Goal: Information Seeking & Learning: Learn about a topic

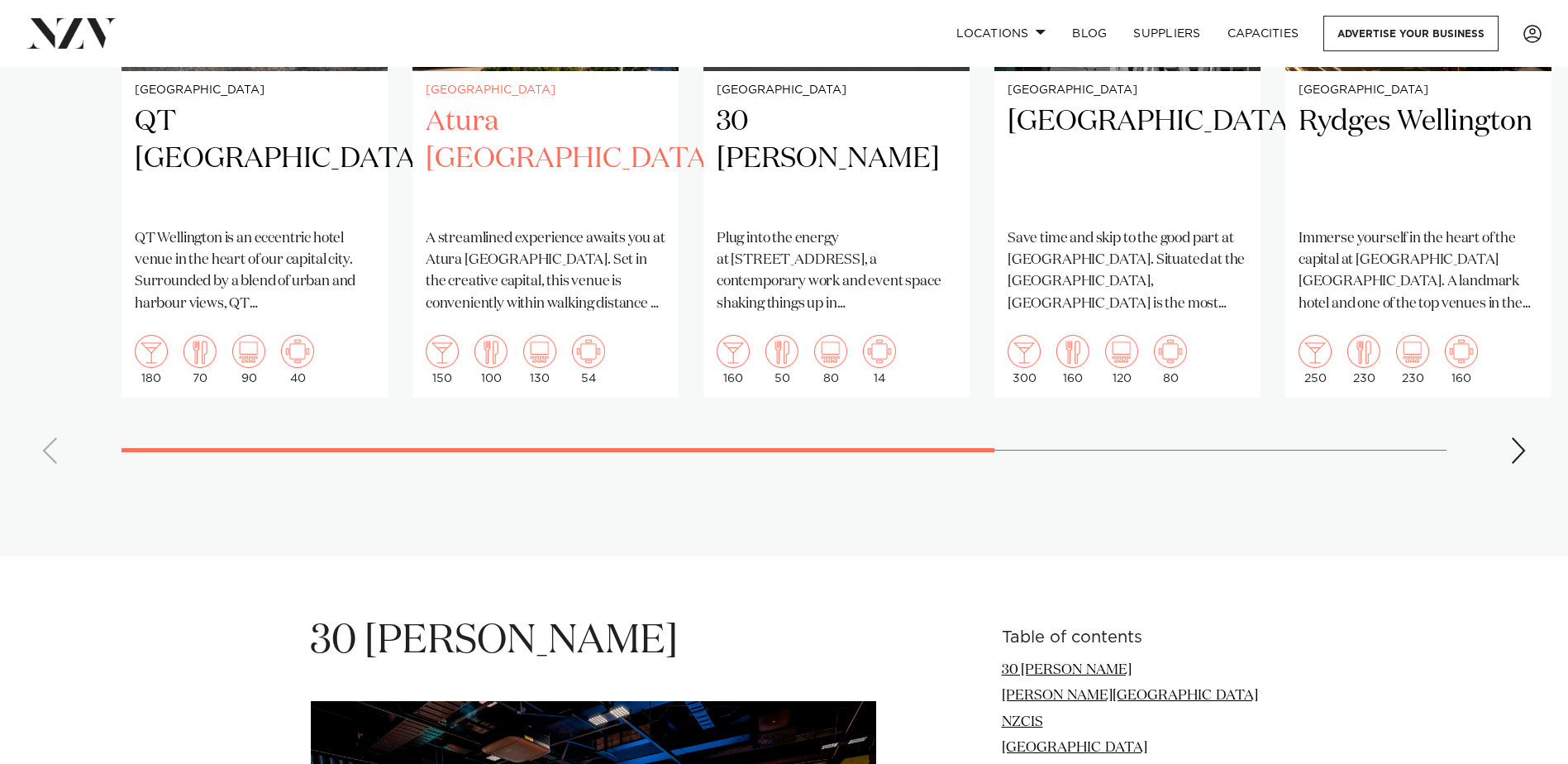
scroll to position [1488, 0]
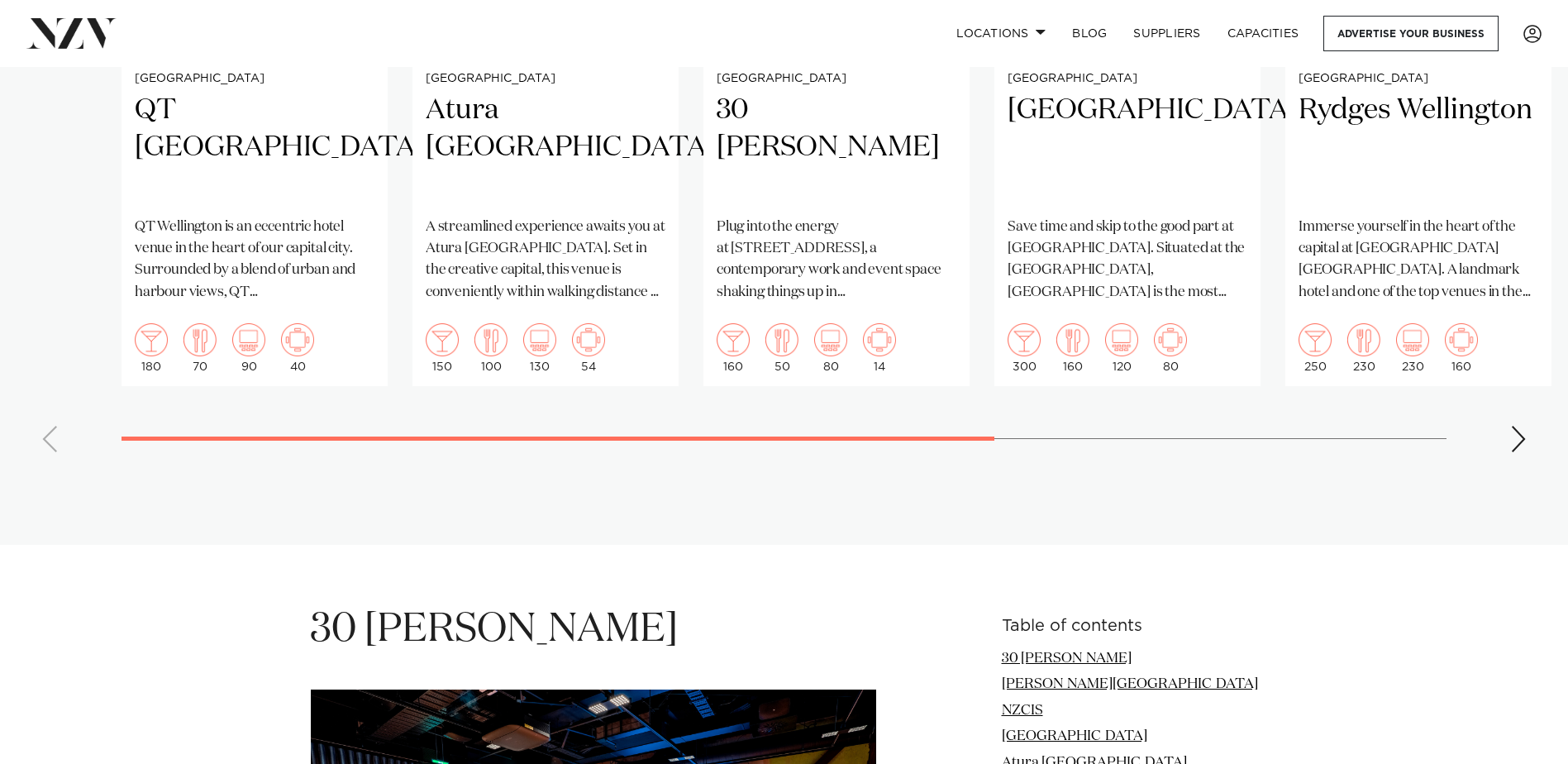
click at [1526, 434] on div "Next slide" at bounding box center [1518, 439] width 17 height 26
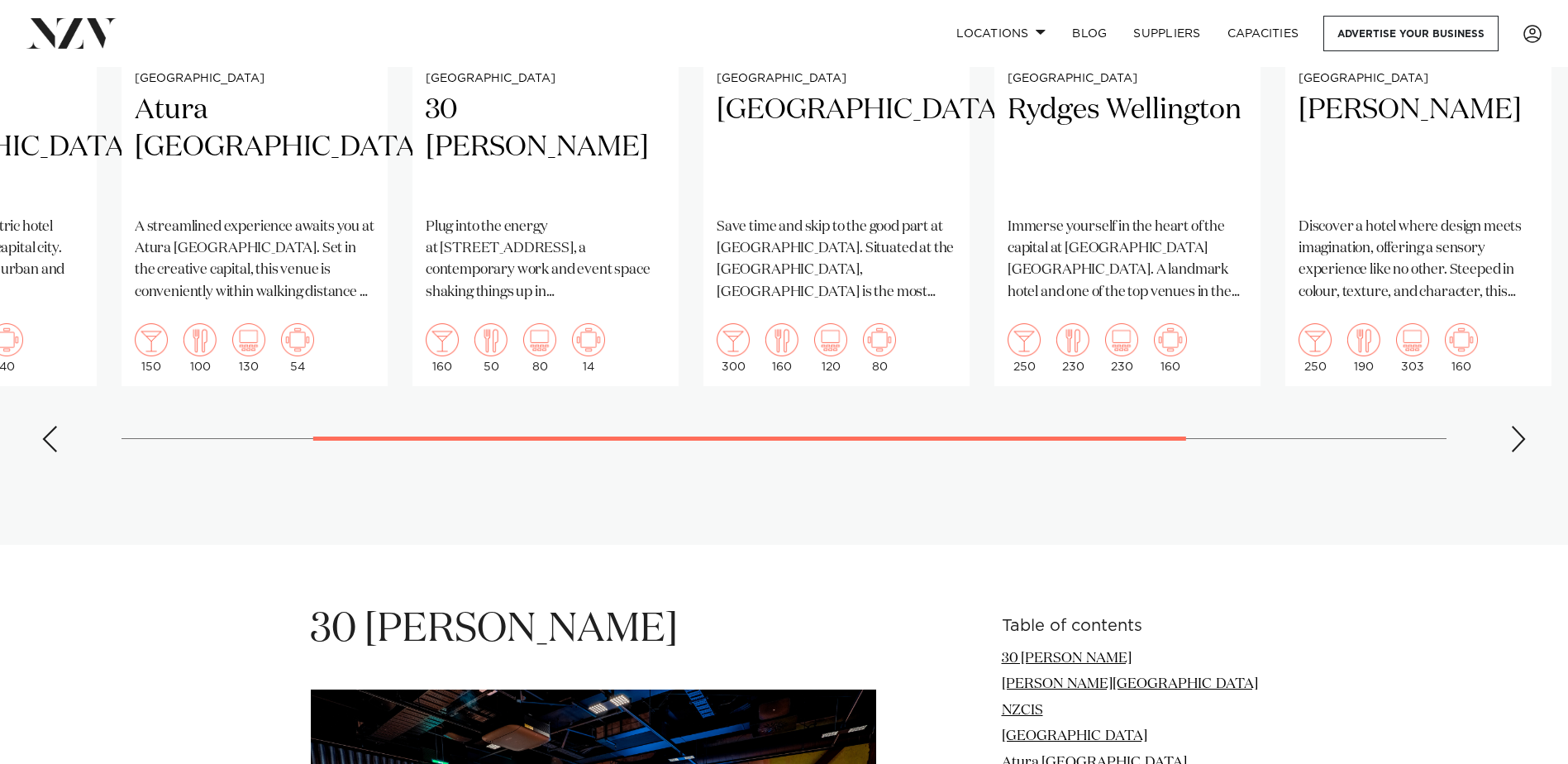
click at [1526, 434] on div "Next slide" at bounding box center [1518, 439] width 17 height 26
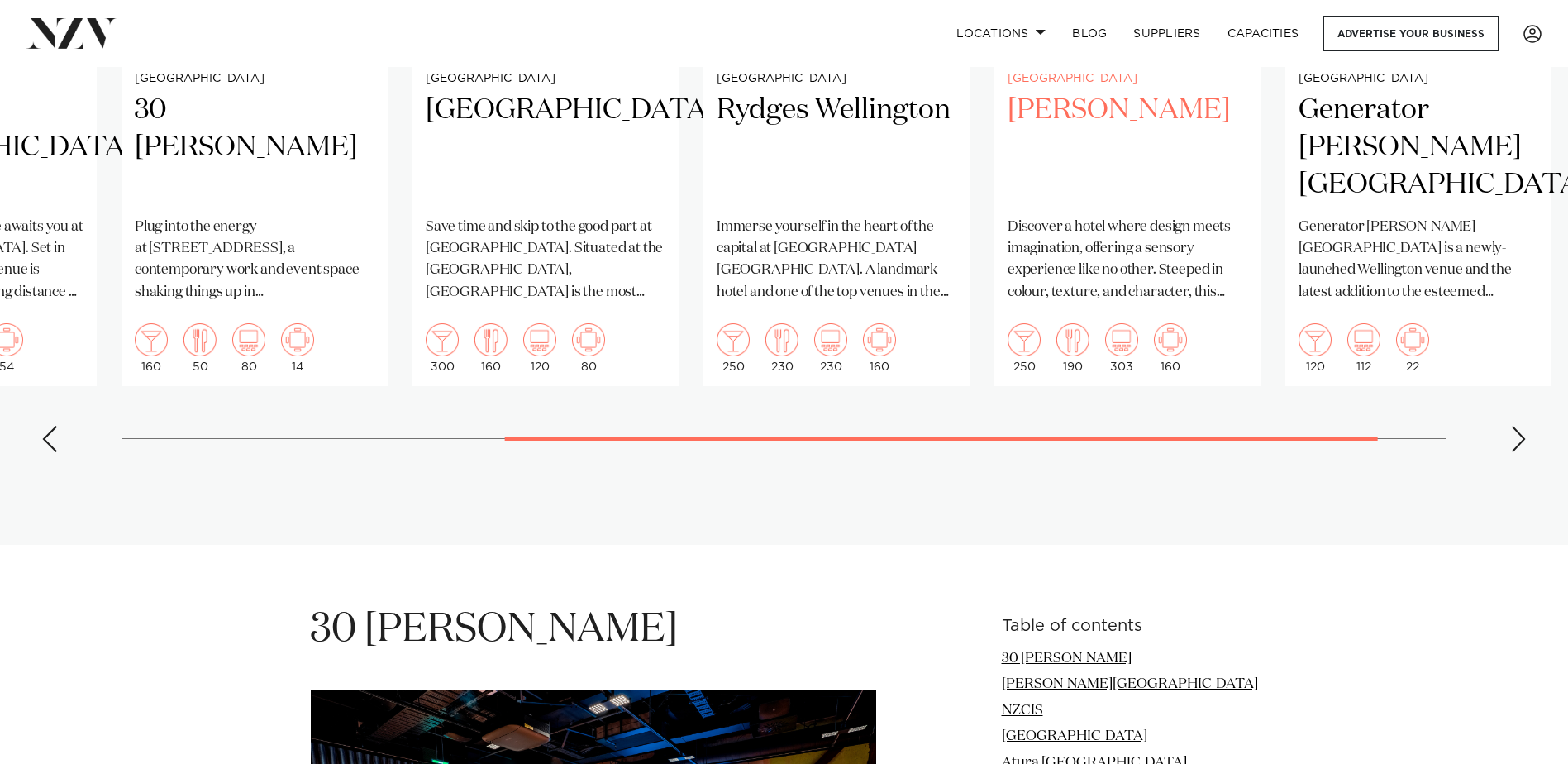
click at [1099, 264] on p "Discover a hotel where design meets imagination, offering a sensory experience …" at bounding box center [1127, 259] width 240 height 87
click at [1525, 441] on div "Next slide" at bounding box center [1518, 439] width 17 height 26
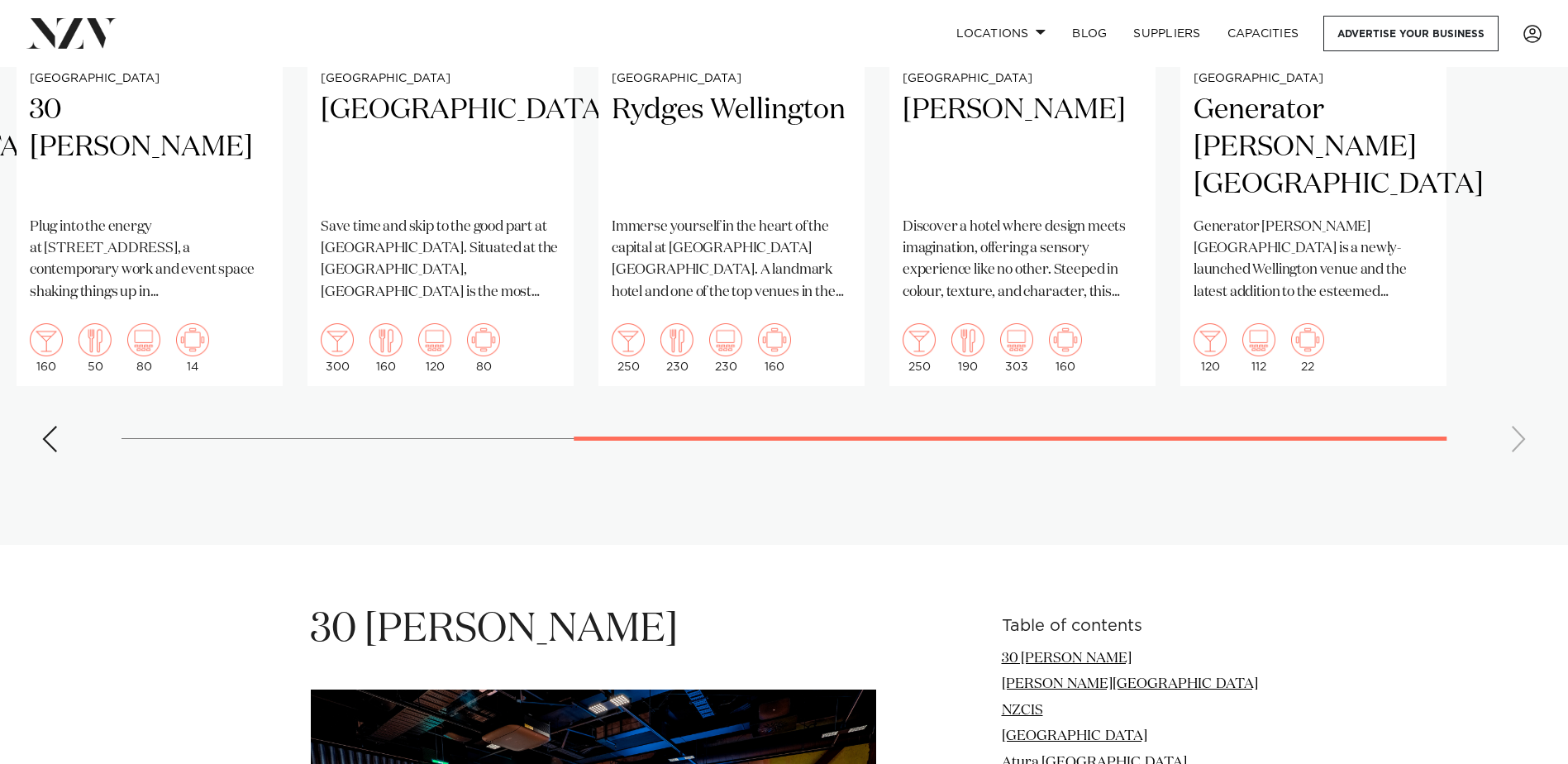
click at [1525, 441] on swiper-container "Wellington QT Wellington QT Wellington is an eccentric hotel venue in the heart…" at bounding box center [784, 83] width 1568 height 763
click at [1062, 125] on h2 "[PERSON_NAME]" at bounding box center [1022, 147] width 240 height 111
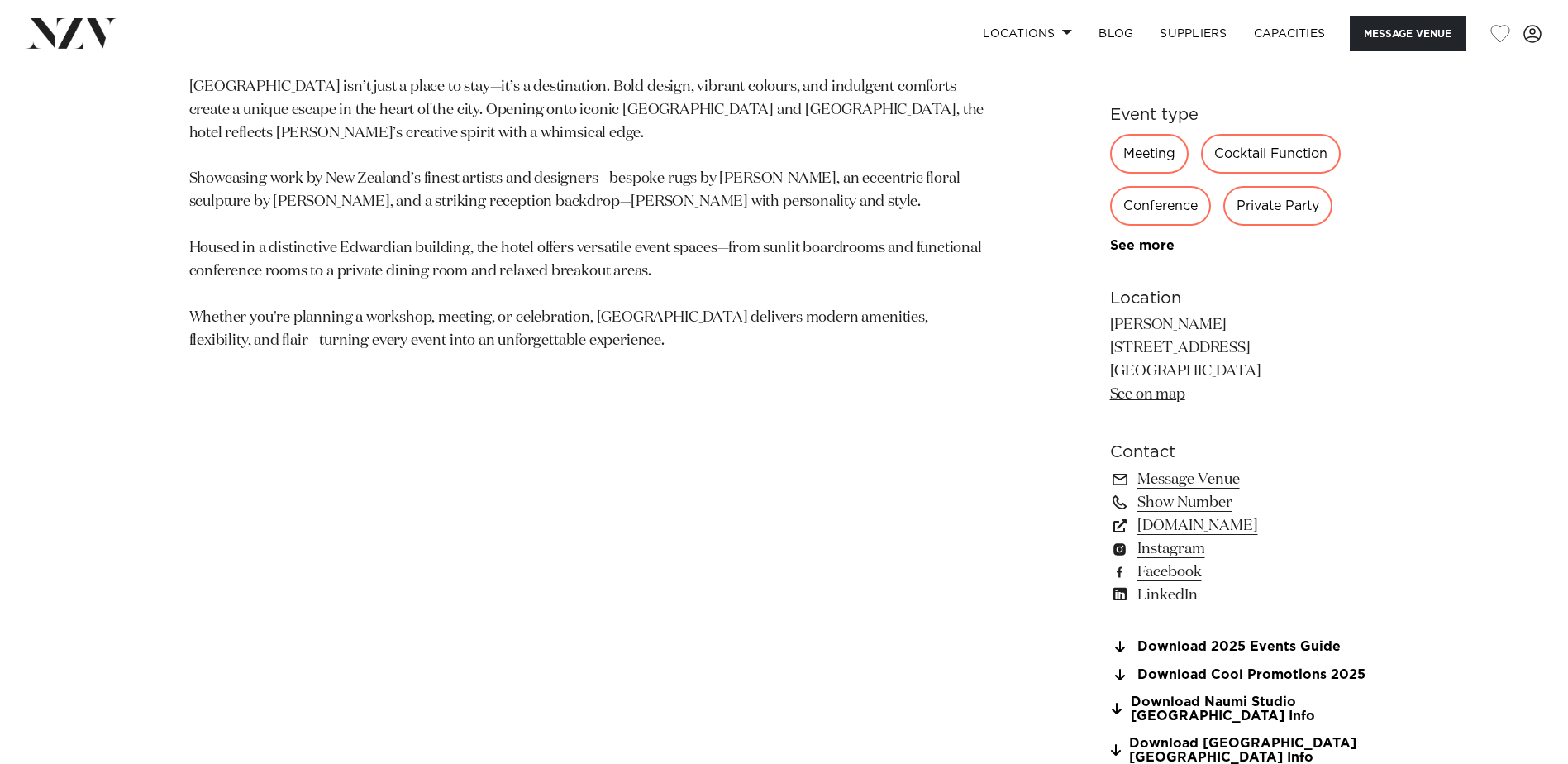
scroll to position [1075, 0]
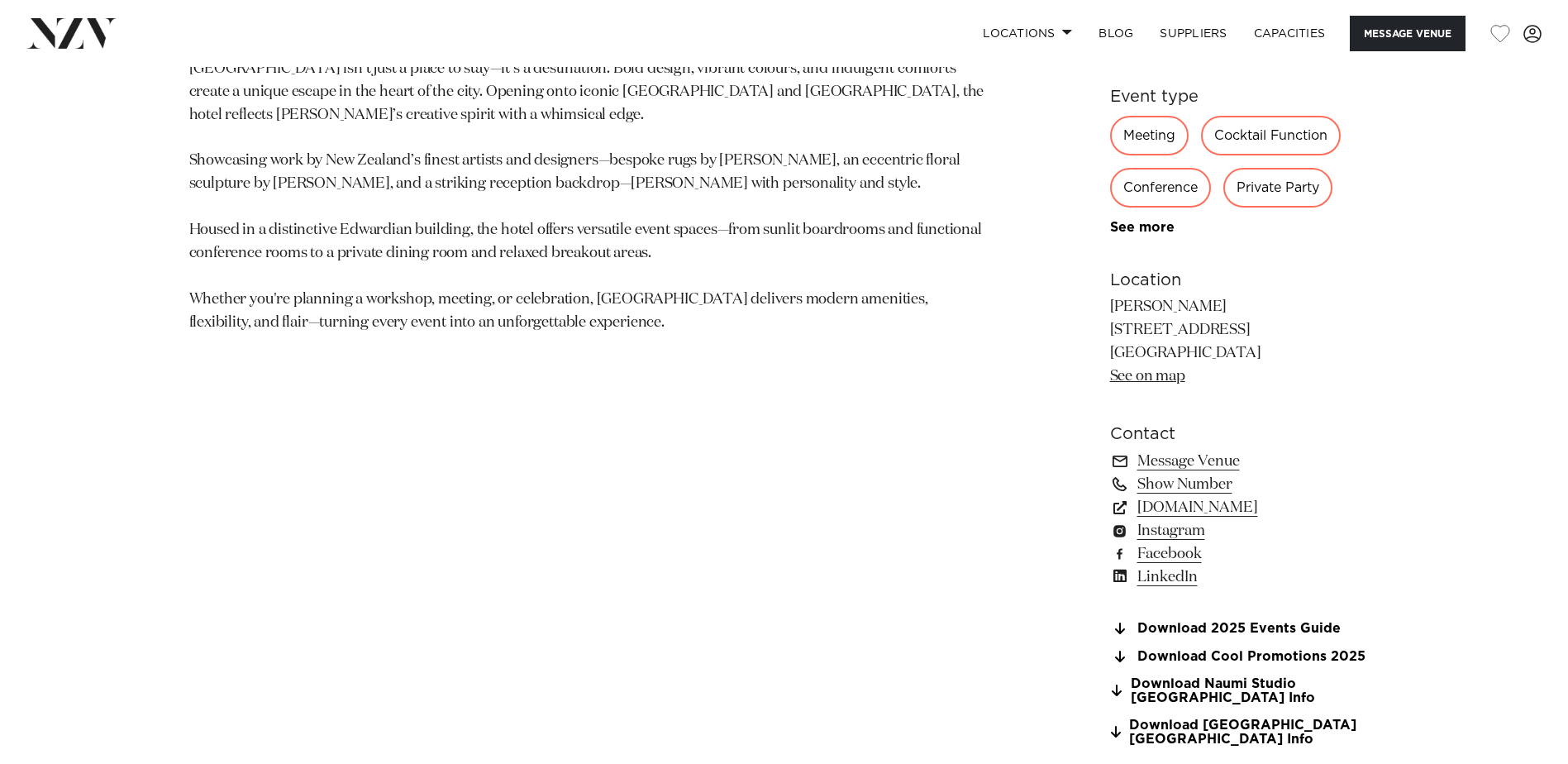
click at [1150, 125] on div "Meeting" at bounding box center [1150, 136] width 79 height 39
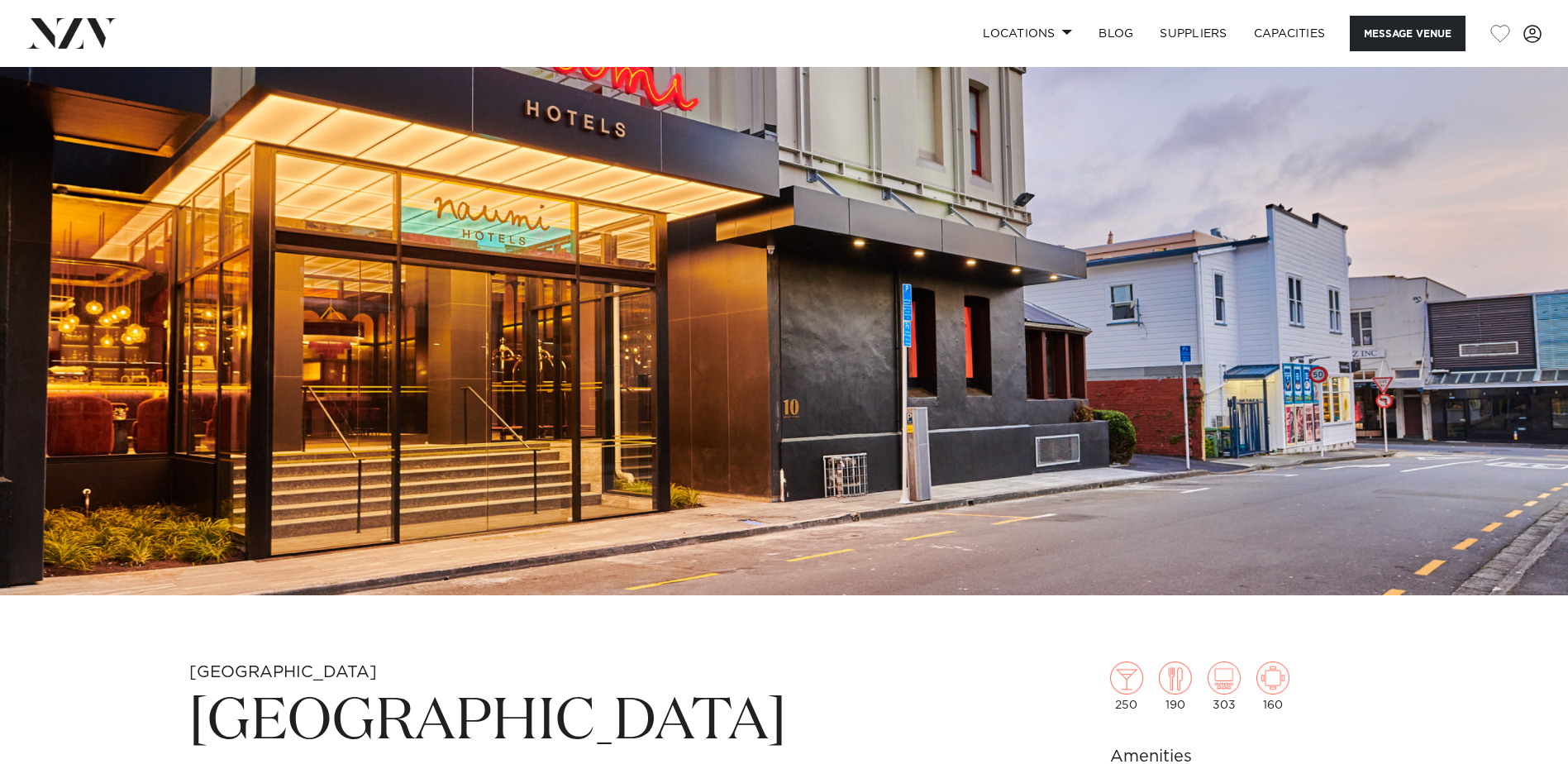
scroll to position [248, 0]
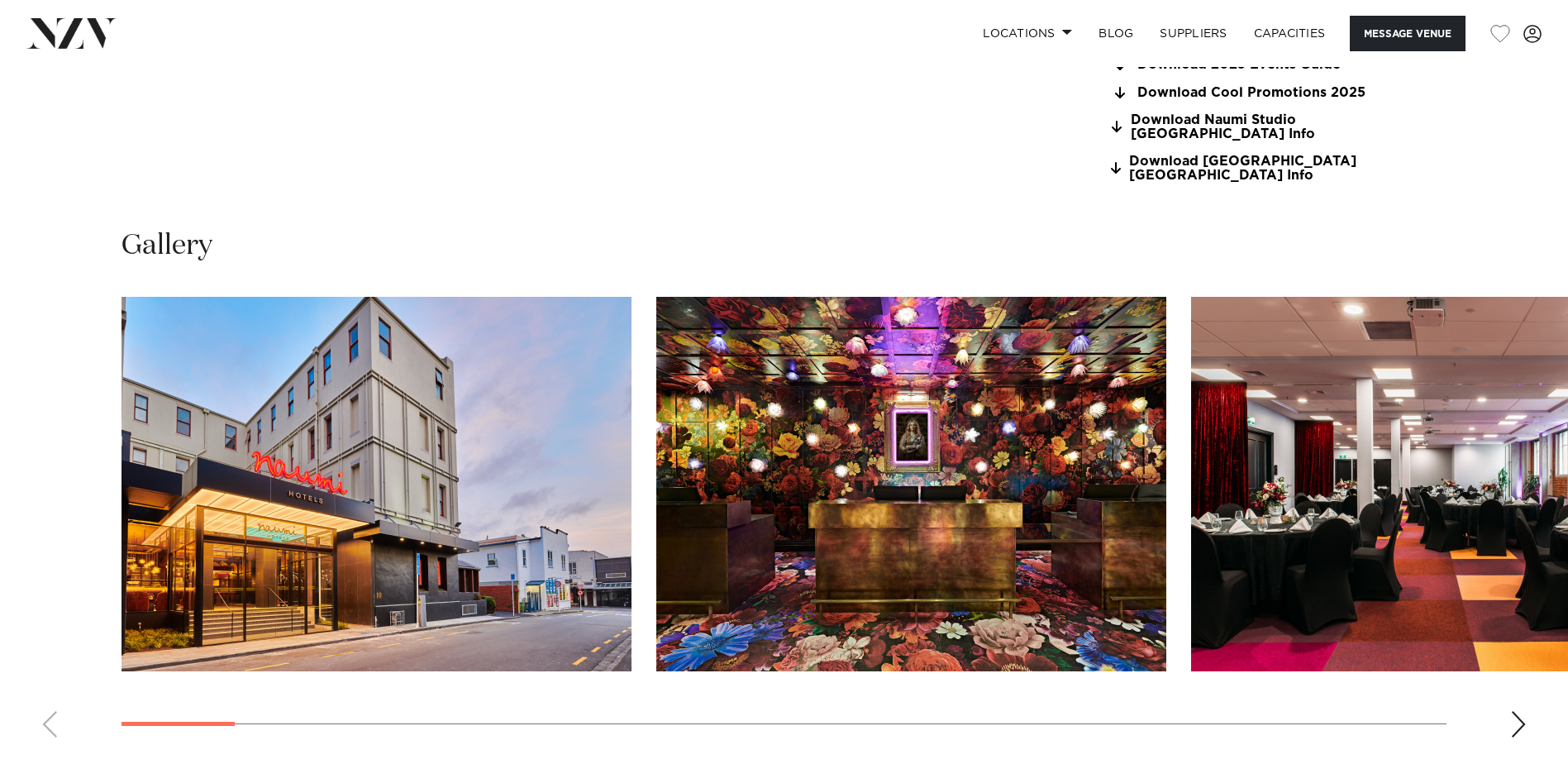
scroll to position [1818, 0]
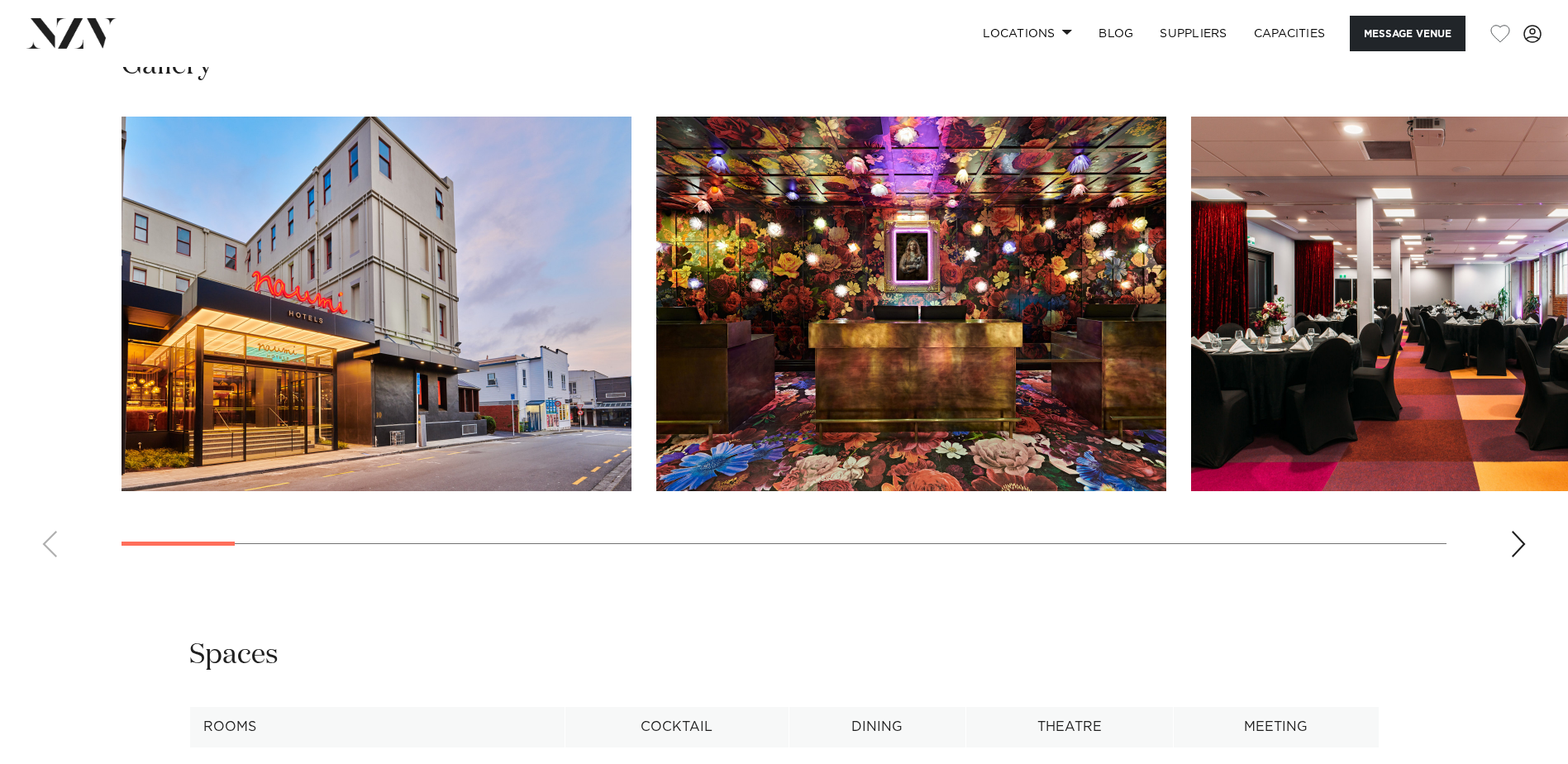
click at [1511, 545] on div "Next slide" at bounding box center [1518, 544] width 17 height 26
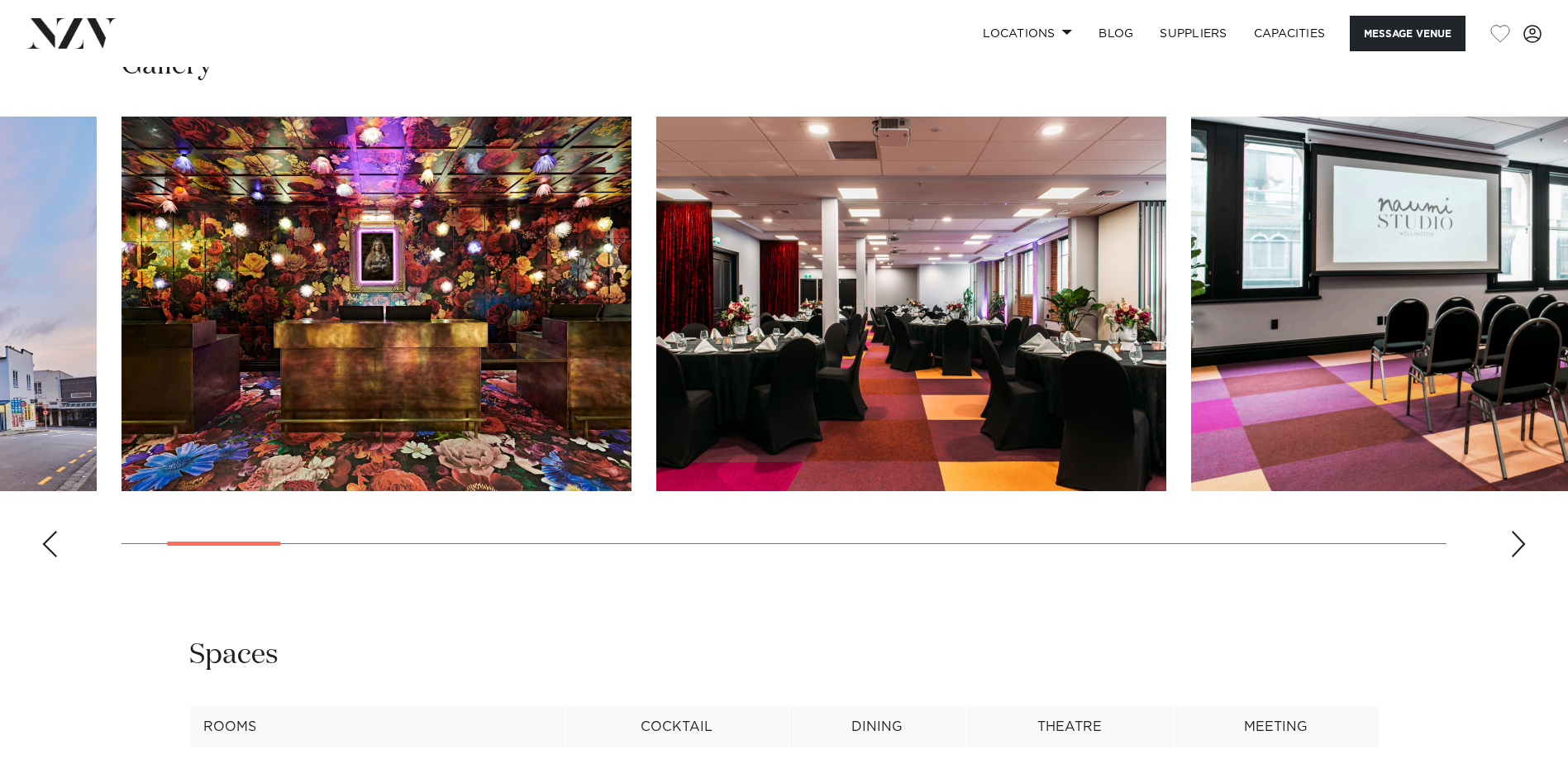
click at [1514, 545] on div "Next slide" at bounding box center [1518, 544] width 17 height 26
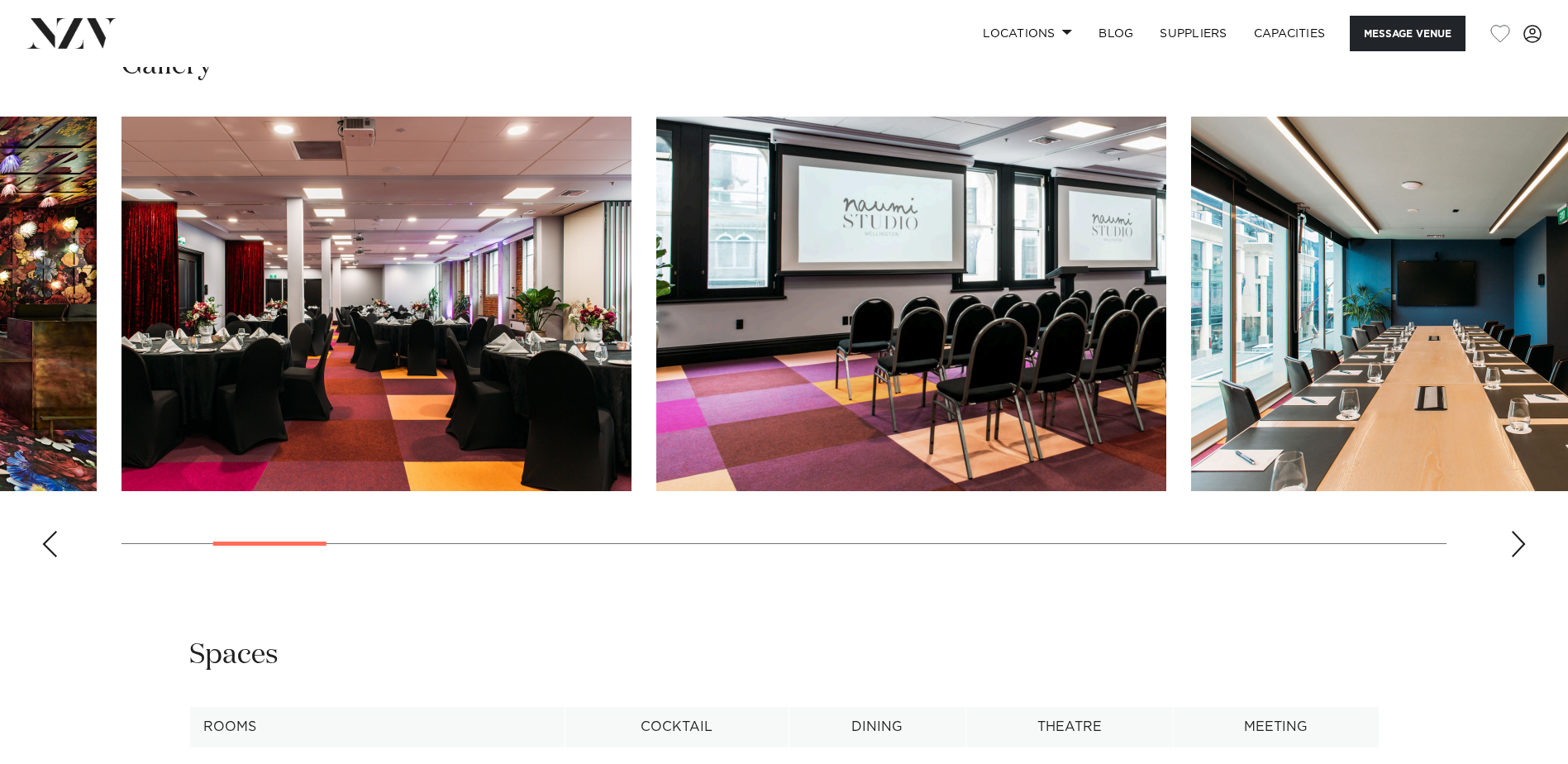
click at [1514, 545] on div "Next slide" at bounding box center [1518, 544] width 17 height 26
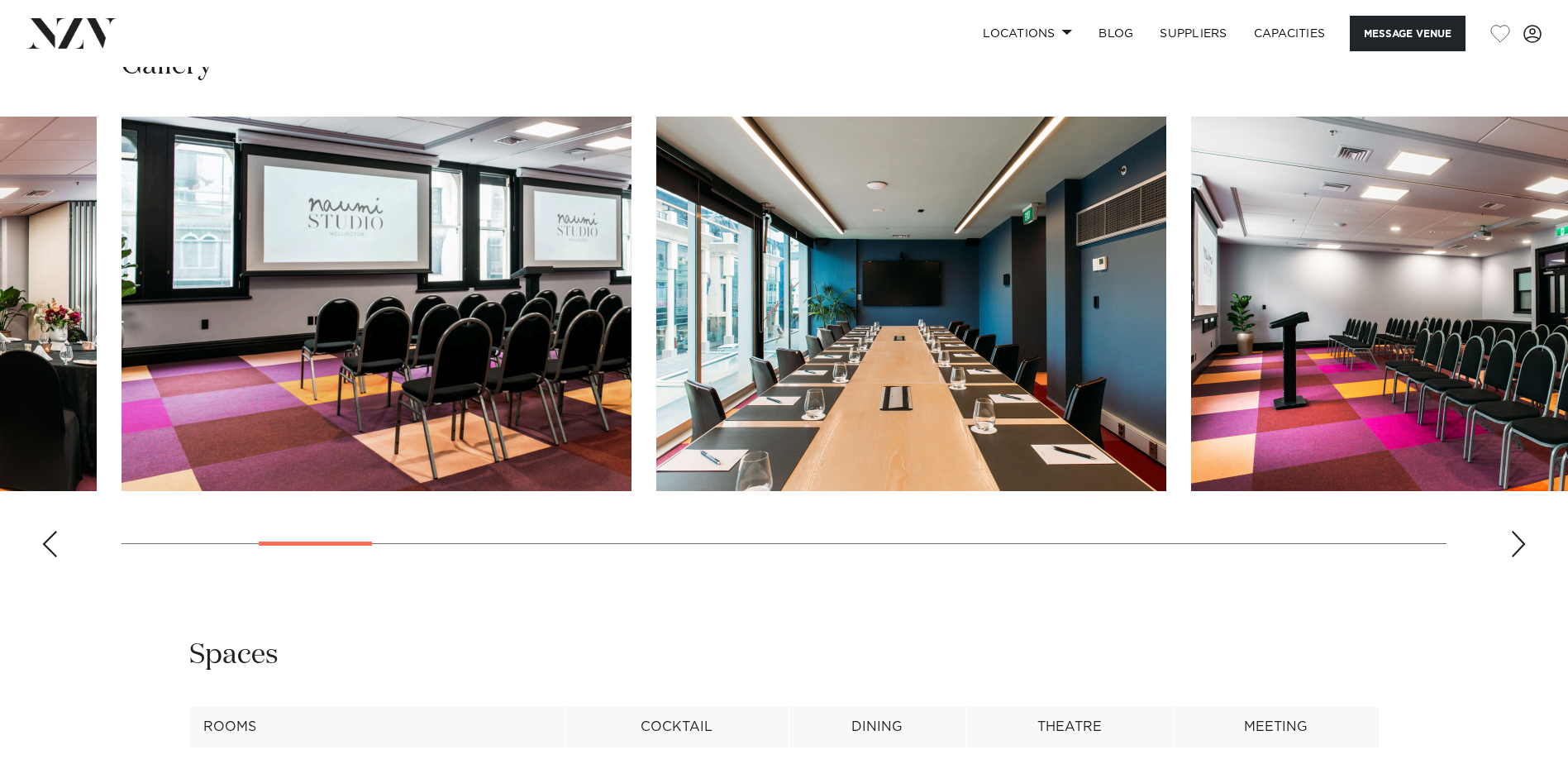
click at [1514, 545] on div "Next slide" at bounding box center [1518, 544] width 17 height 26
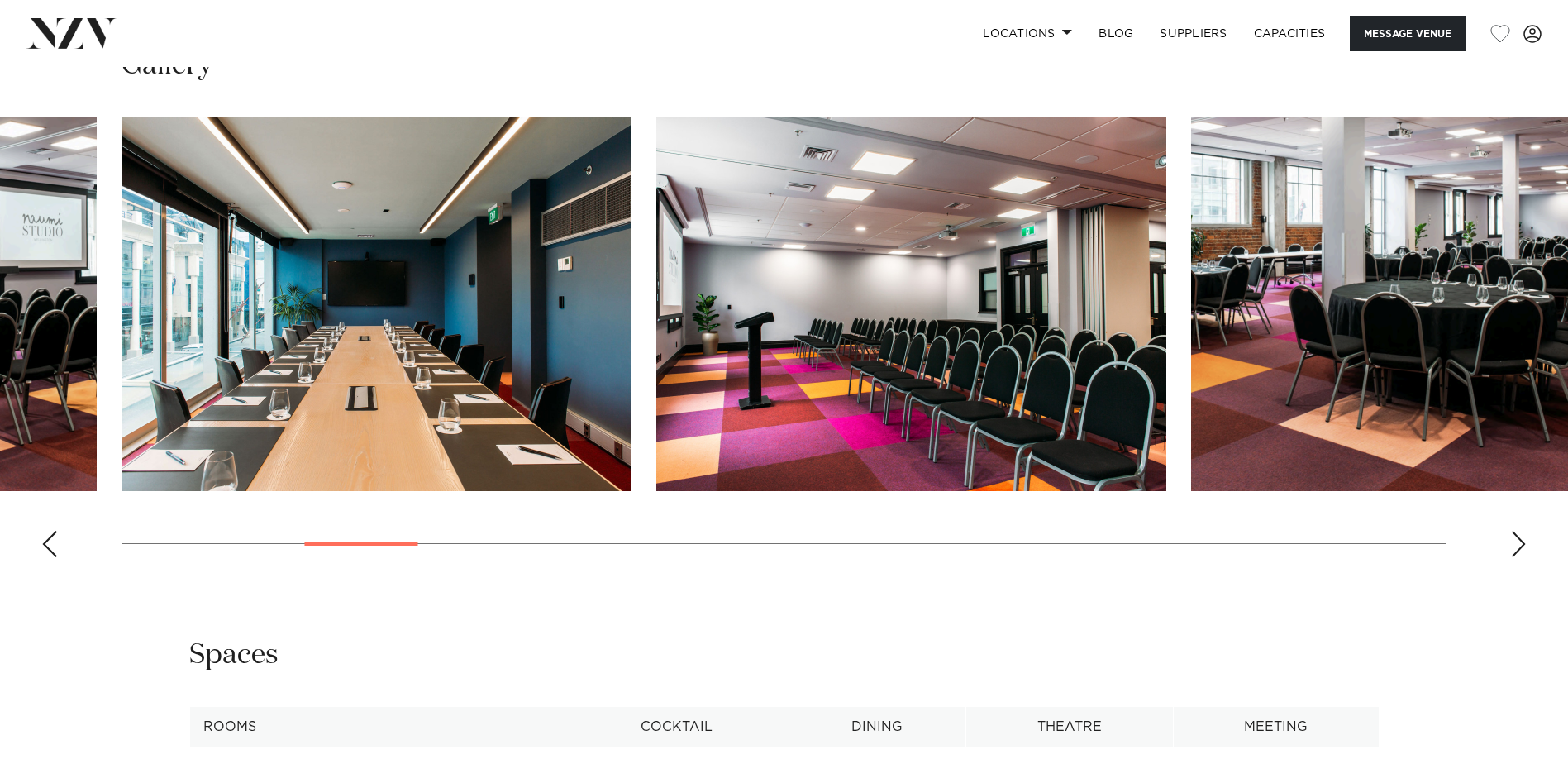
click at [1514, 545] on div "Next slide" at bounding box center [1518, 544] width 17 height 26
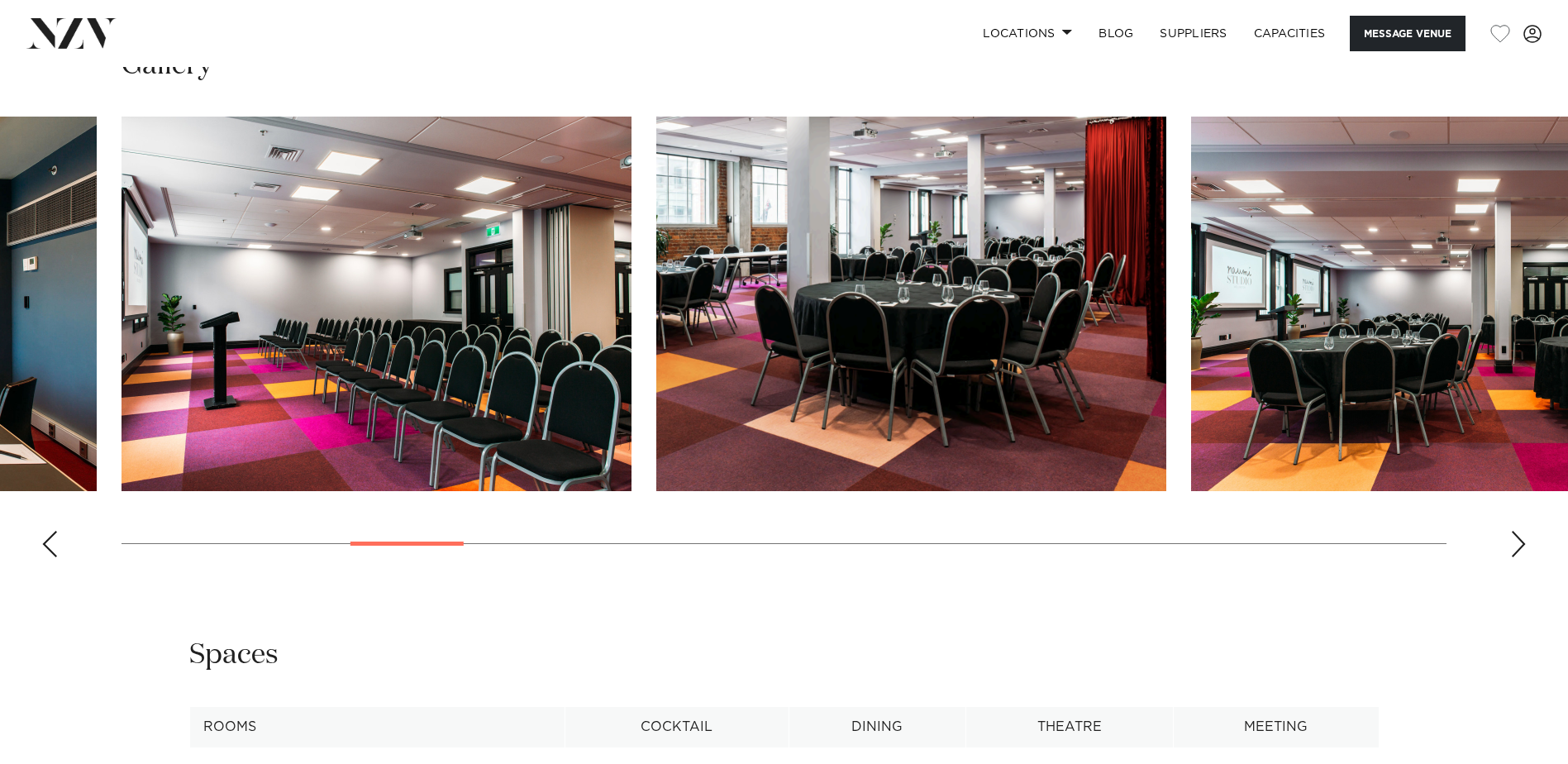
click at [1514, 545] on div "Next slide" at bounding box center [1518, 544] width 17 height 26
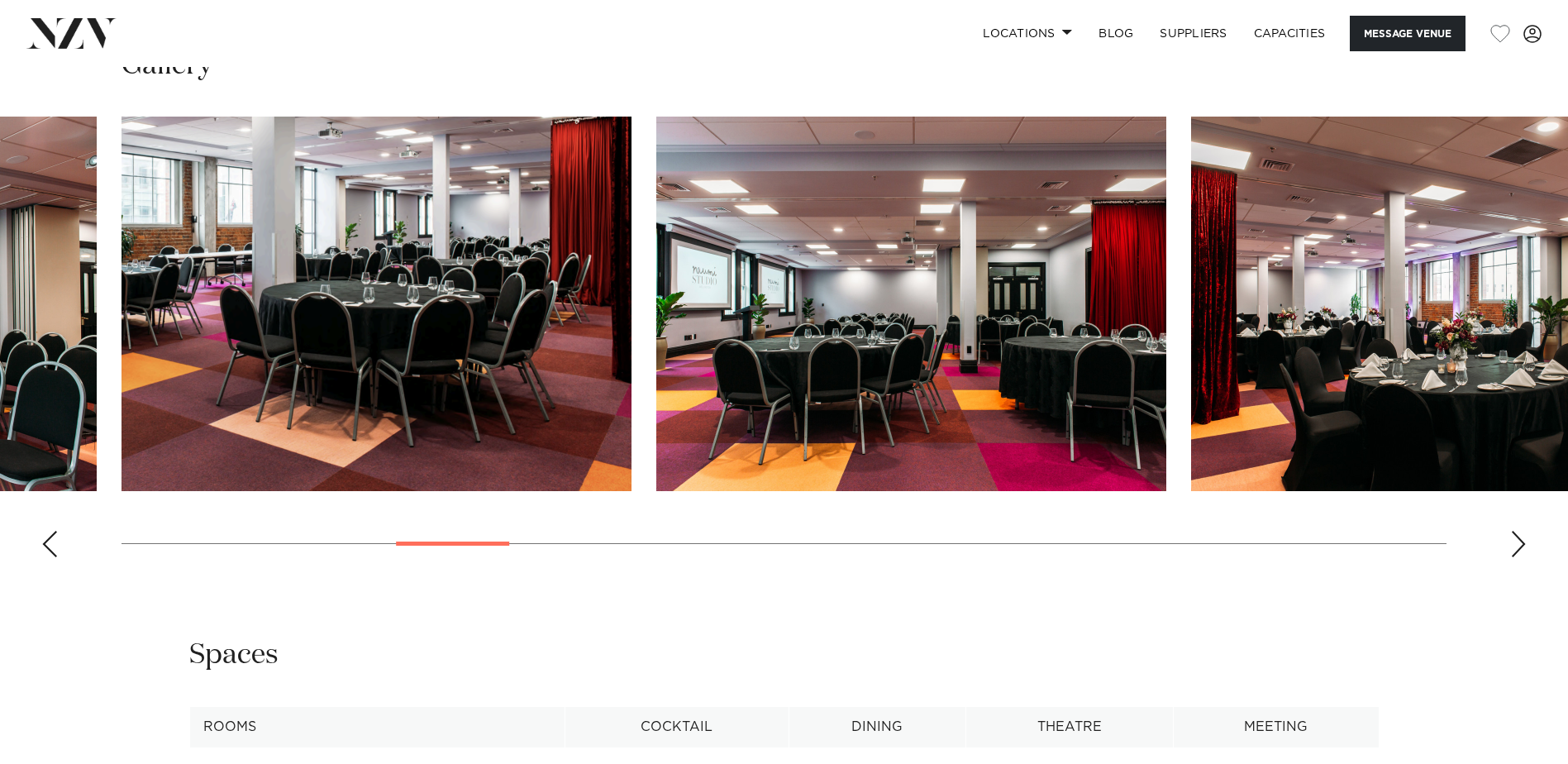
click at [1514, 545] on div "Next slide" at bounding box center [1518, 544] width 17 height 26
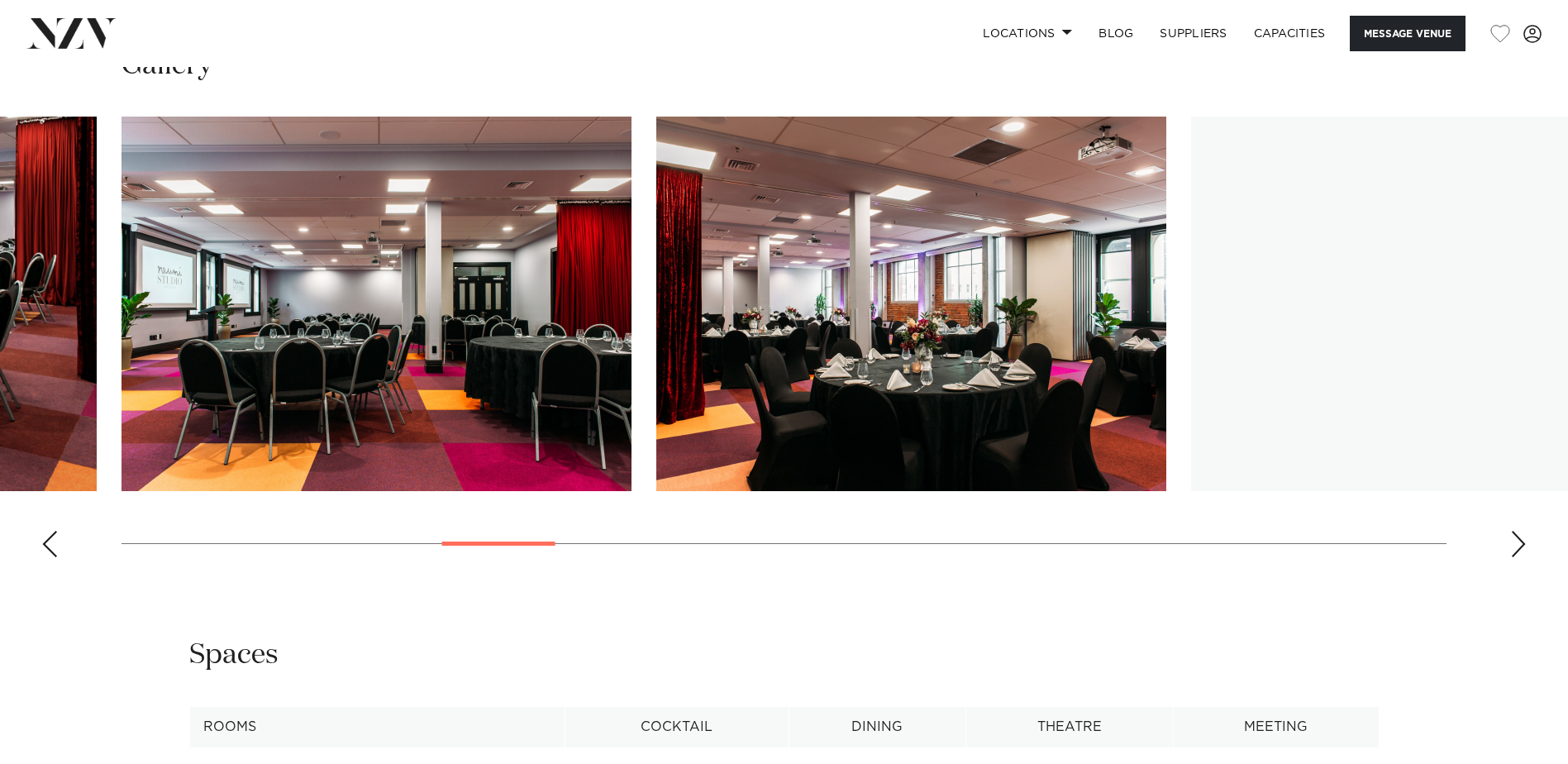
click at [1514, 545] on div "Next slide" at bounding box center [1518, 544] width 17 height 26
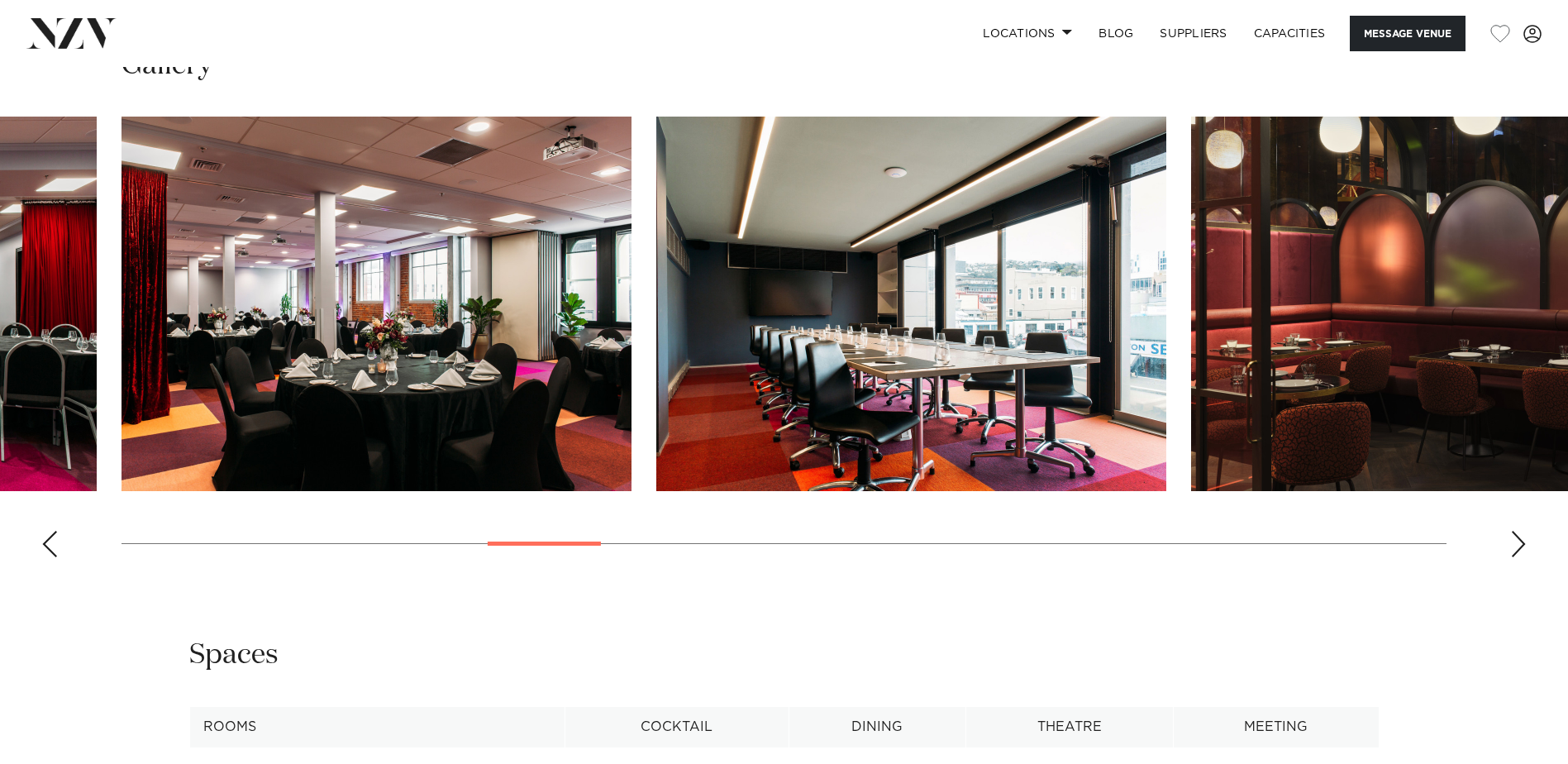
click at [1514, 545] on div "Next slide" at bounding box center [1518, 544] width 17 height 26
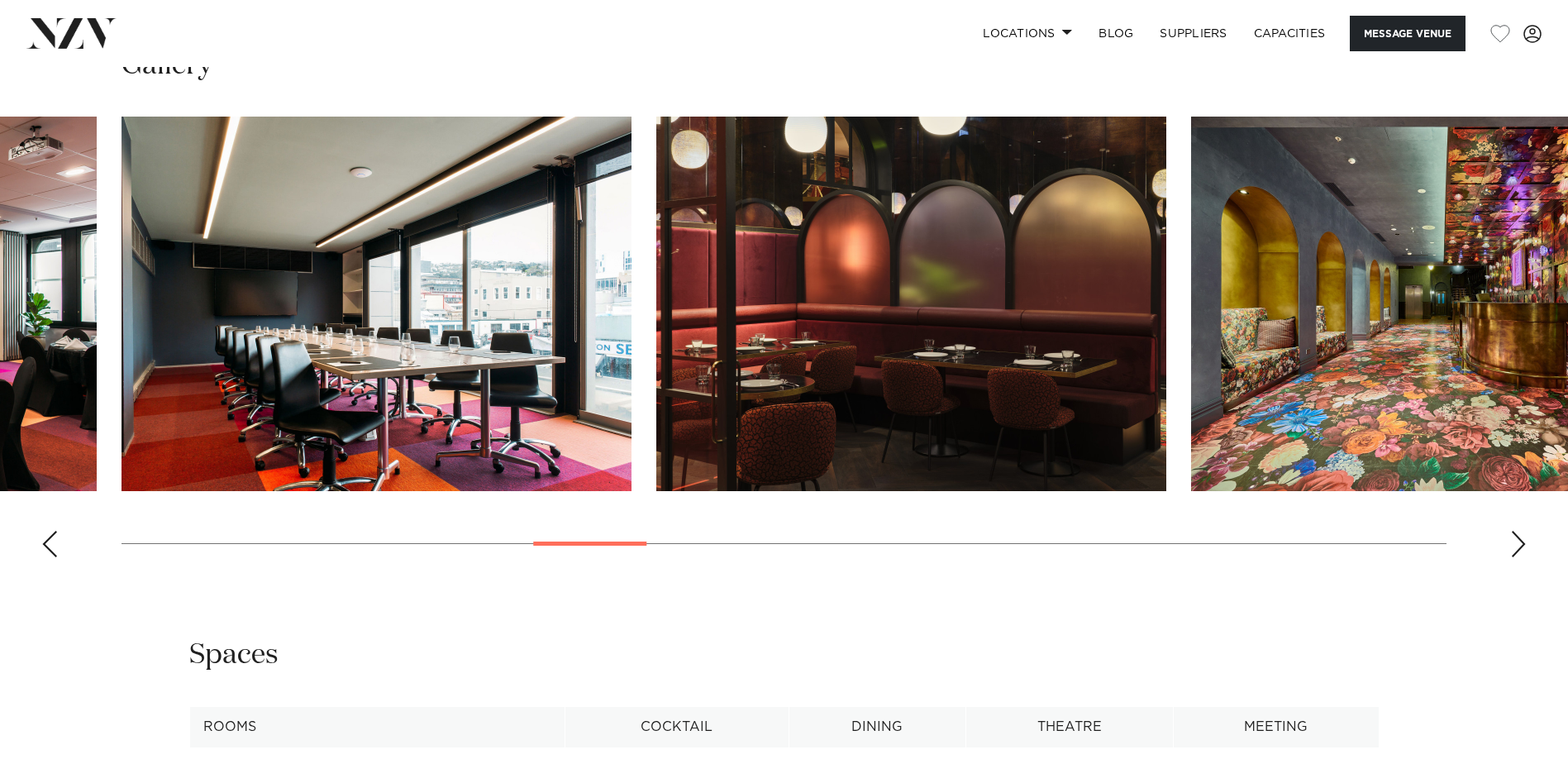
click at [1514, 545] on div "Next slide" at bounding box center [1518, 544] width 17 height 26
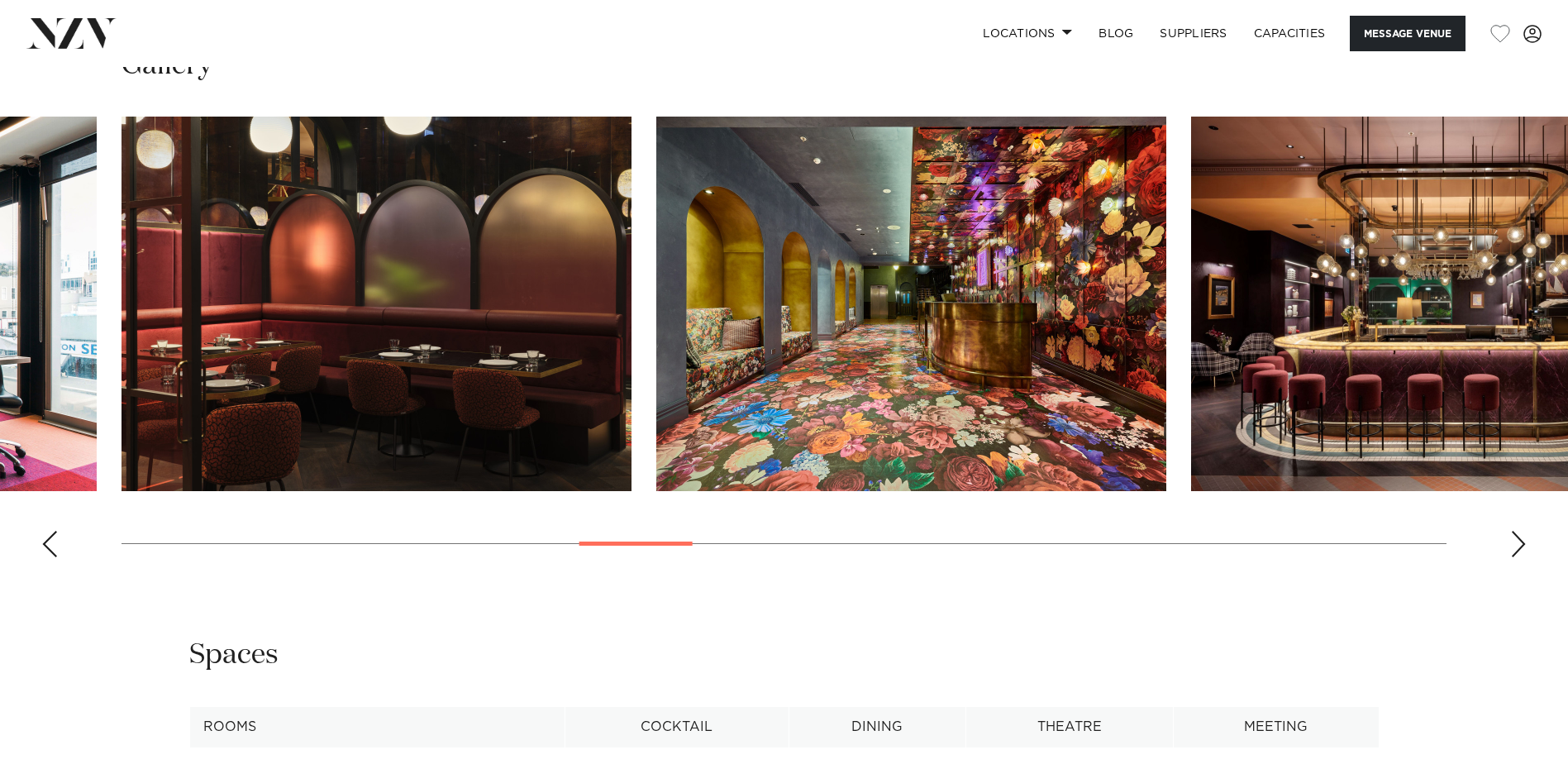
click at [1514, 545] on div "Next slide" at bounding box center [1518, 544] width 17 height 26
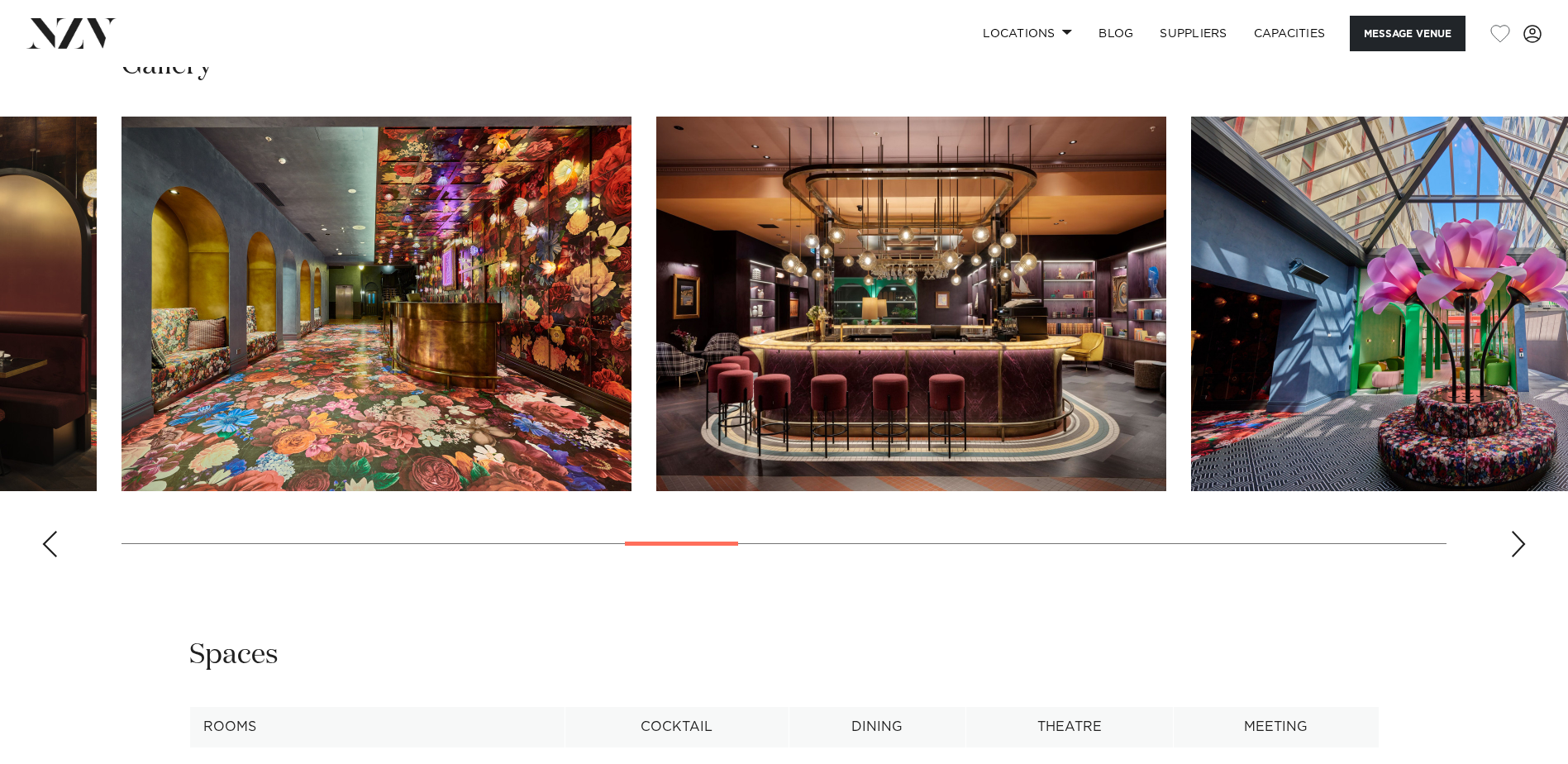
click at [1514, 545] on div "Next slide" at bounding box center [1518, 544] width 17 height 26
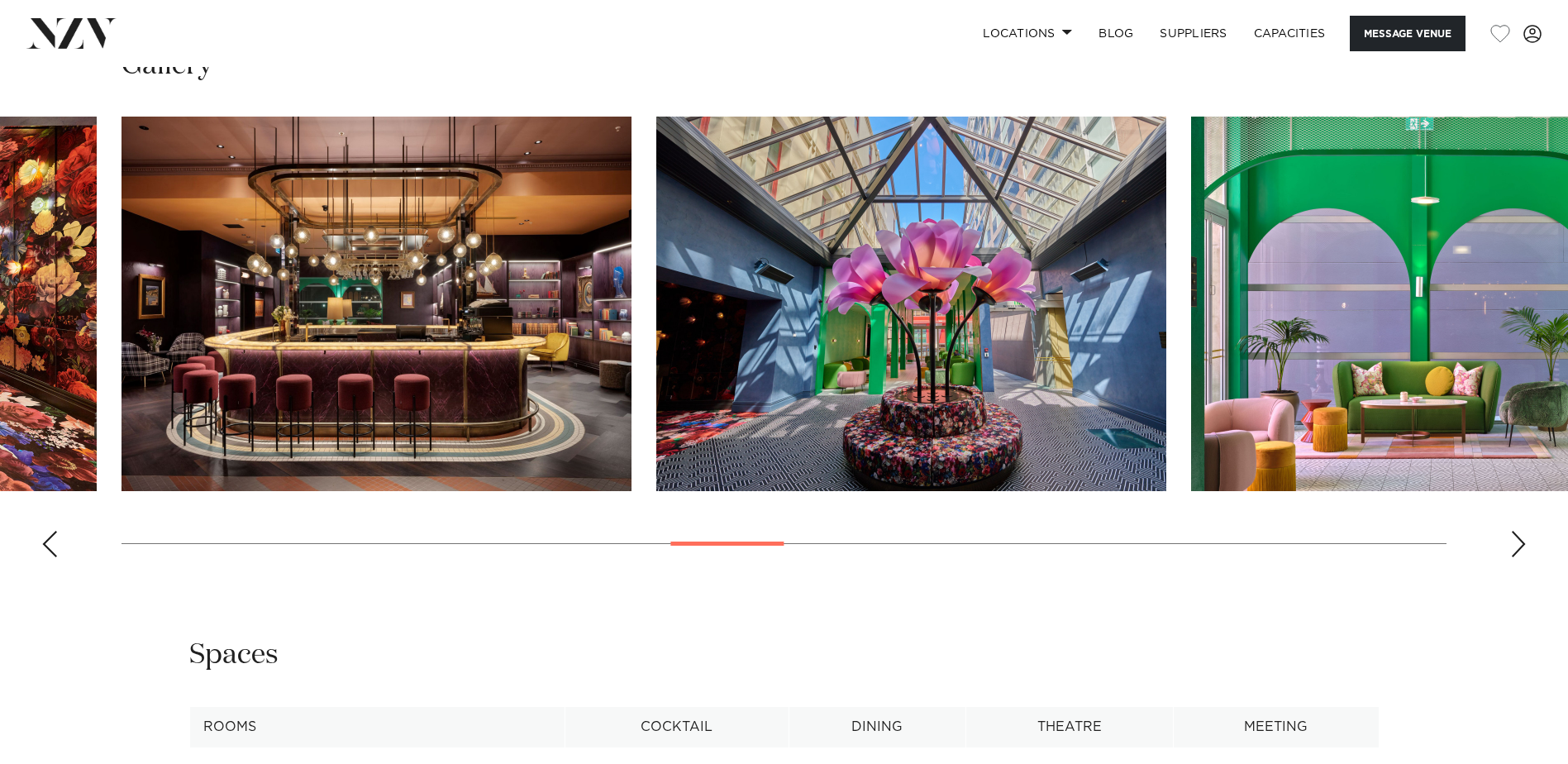
click at [1516, 545] on div "Next slide" at bounding box center [1518, 544] width 17 height 26
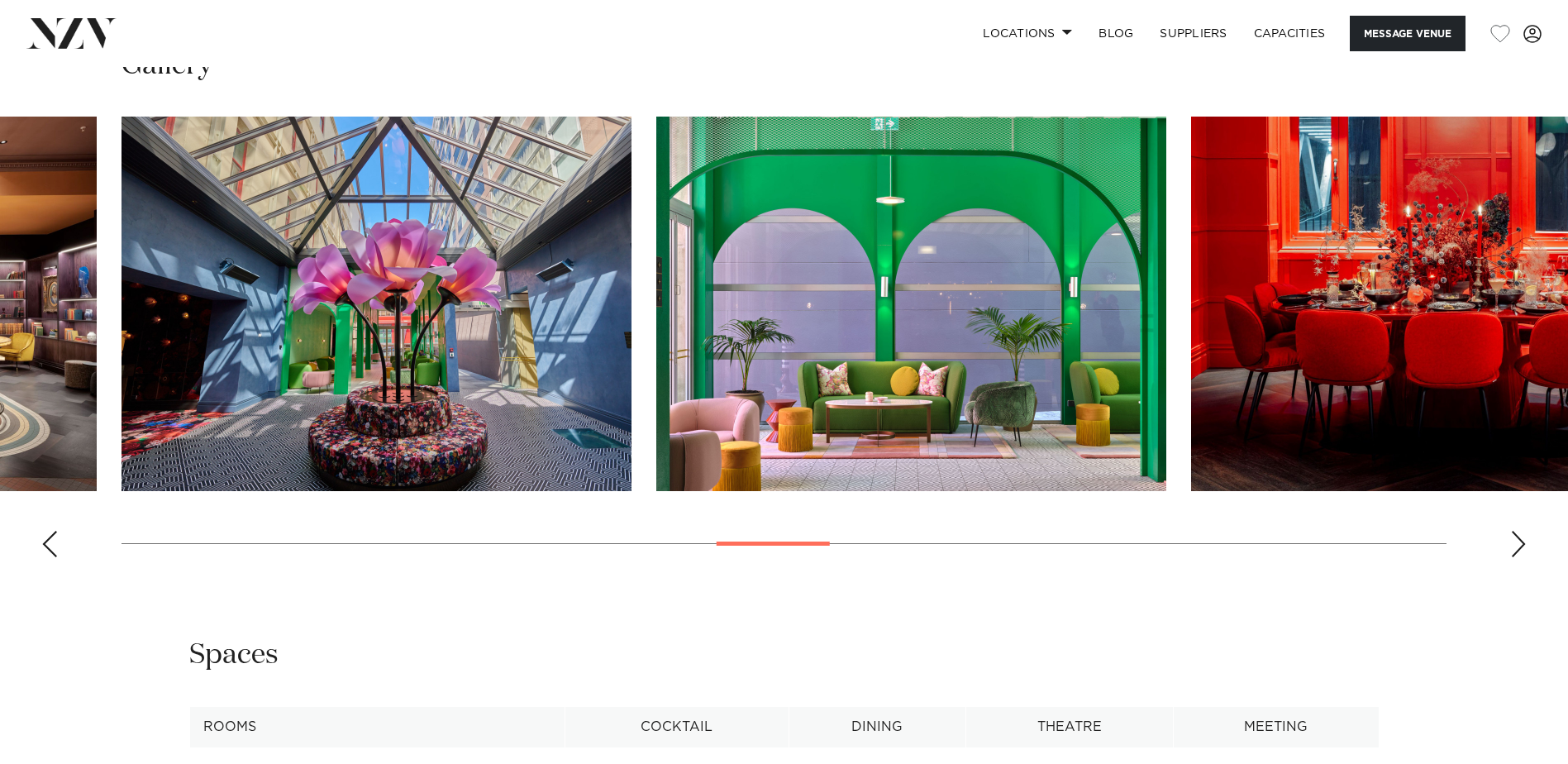
click at [1516, 545] on div "Next slide" at bounding box center [1518, 544] width 17 height 26
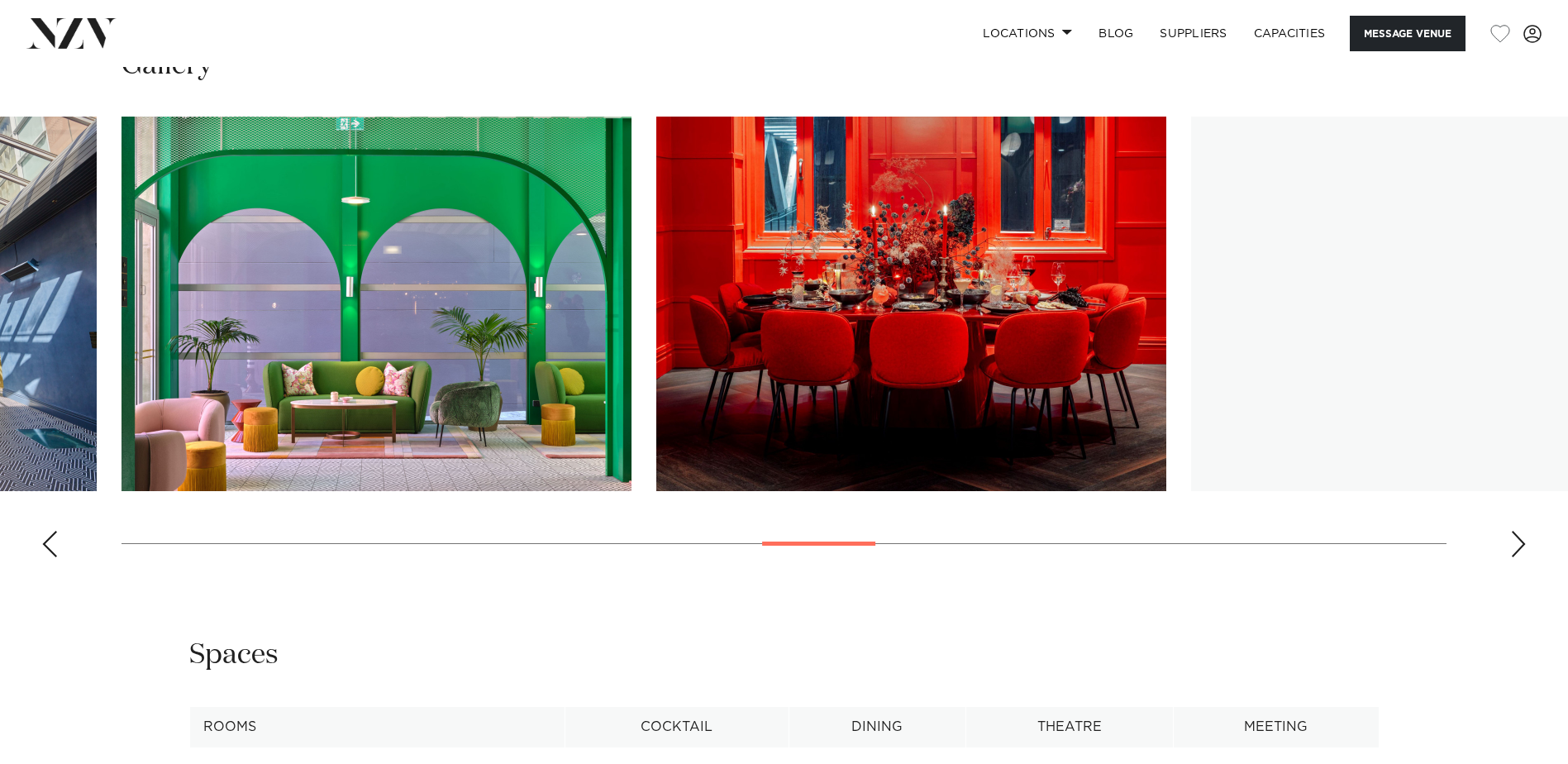
click at [1516, 545] on div "Next slide" at bounding box center [1518, 544] width 17 height 26
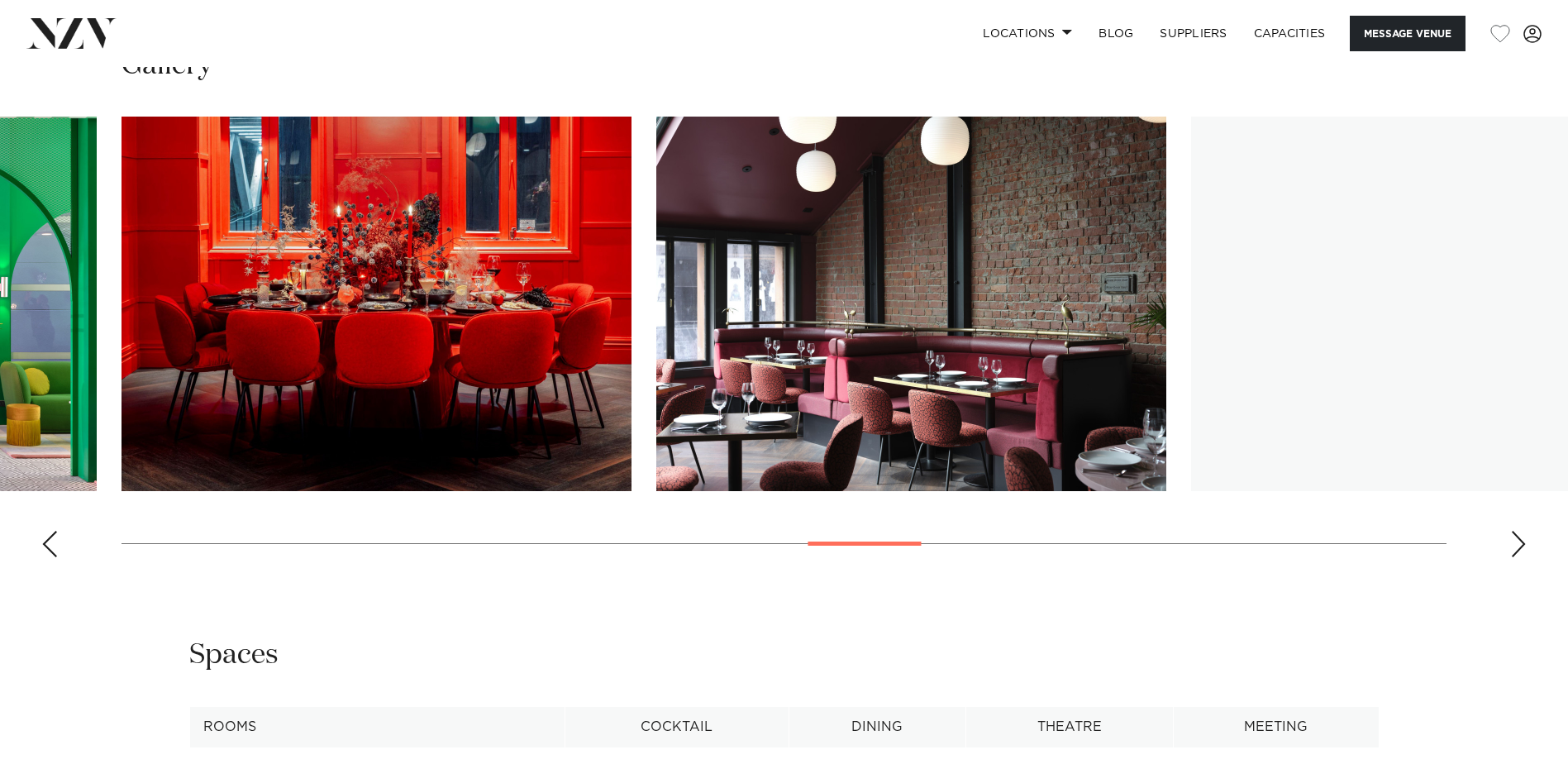
click at [1516, 545] on div "Next slide" at bounding box center [1518, 544] width 17 height 26
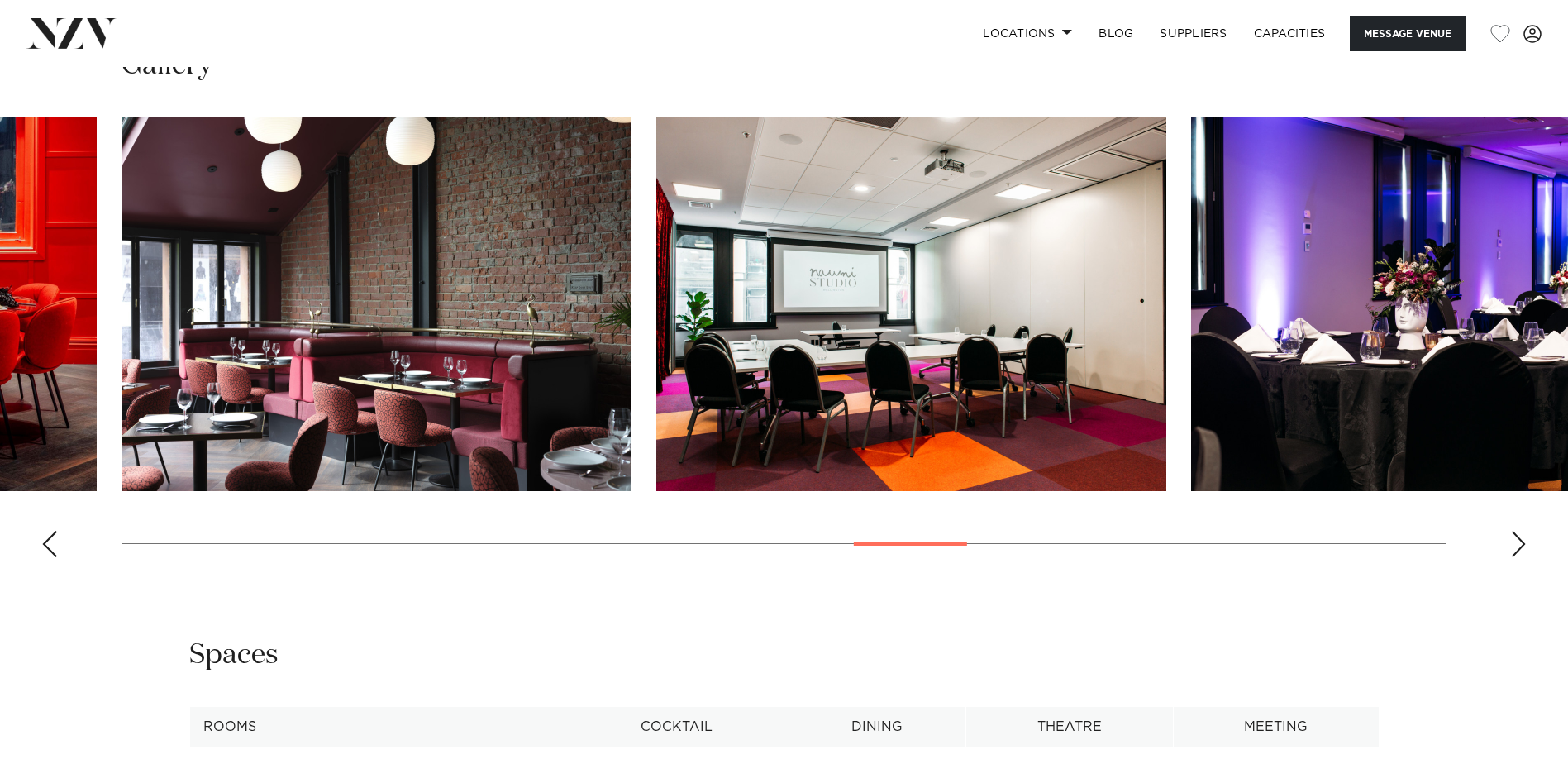
click at [1516, 545] on div "Next slide" at bounding box center [1518, 544] width 17 height 26
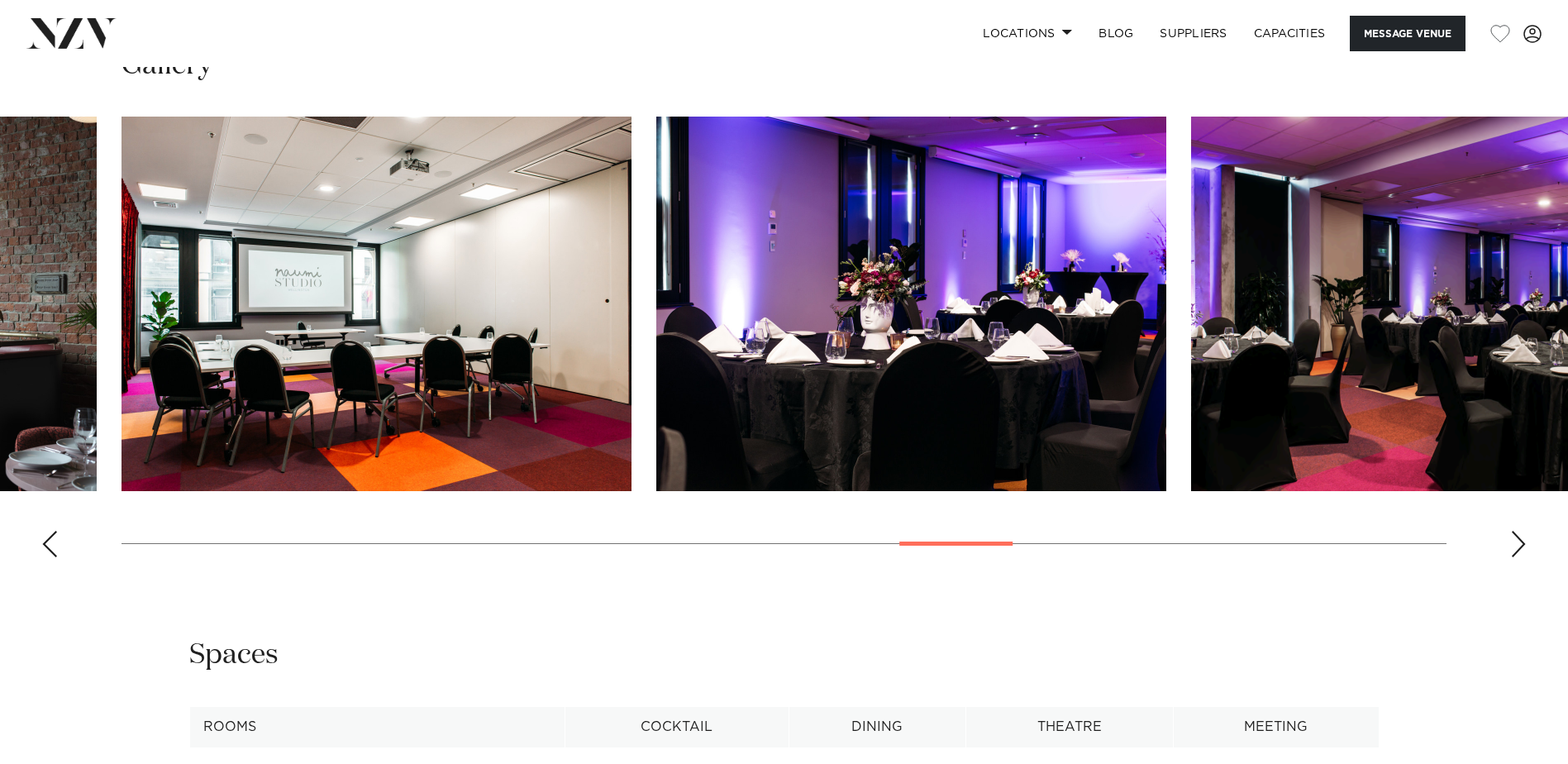
click at [1520, 539] on div "Next slide" at bounding box center [1518, 544] width 17 height 26
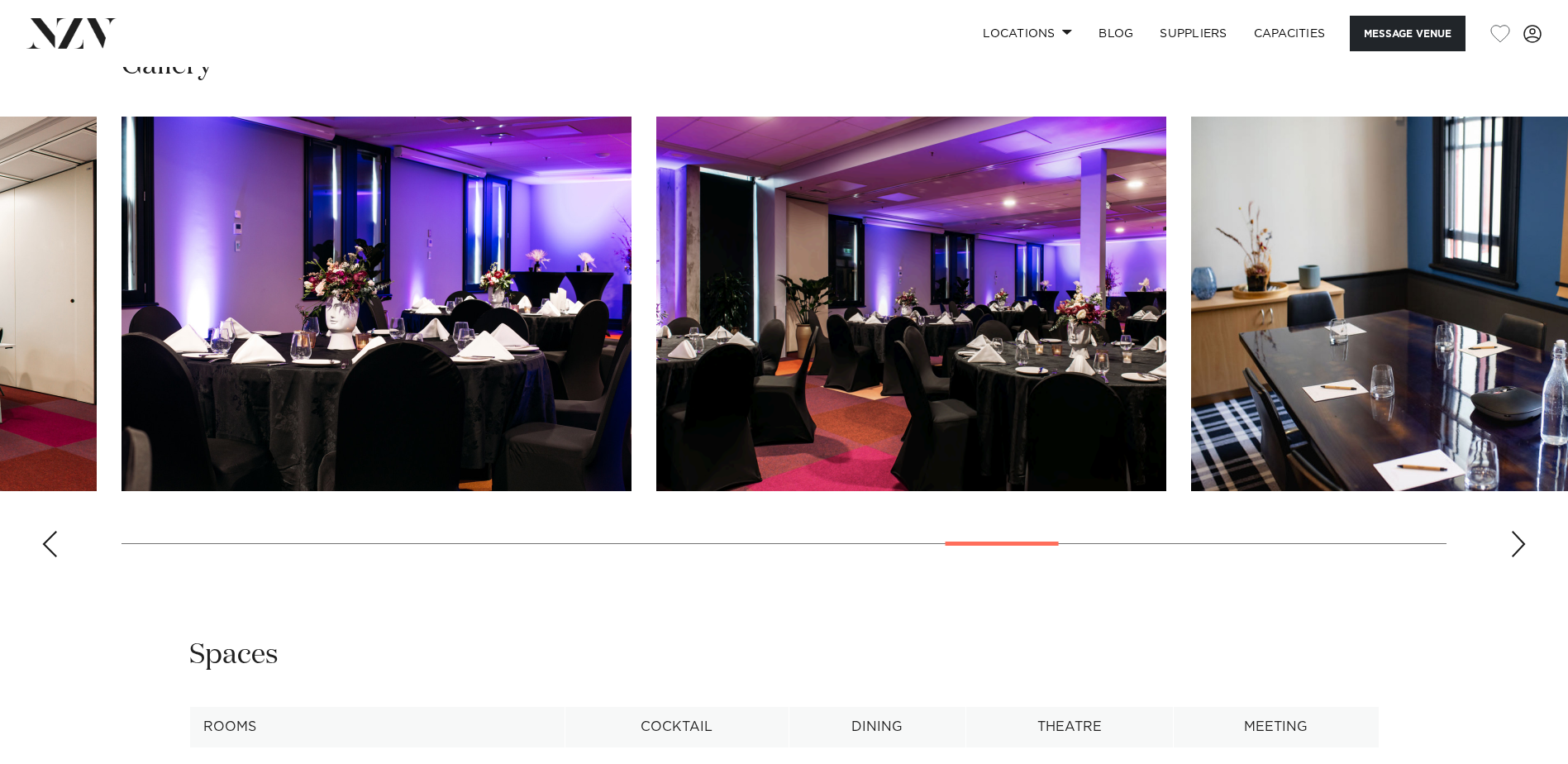
click at [1520, 539] on div "Next slide" at bounding box center [1518, 544] width 17 height 26
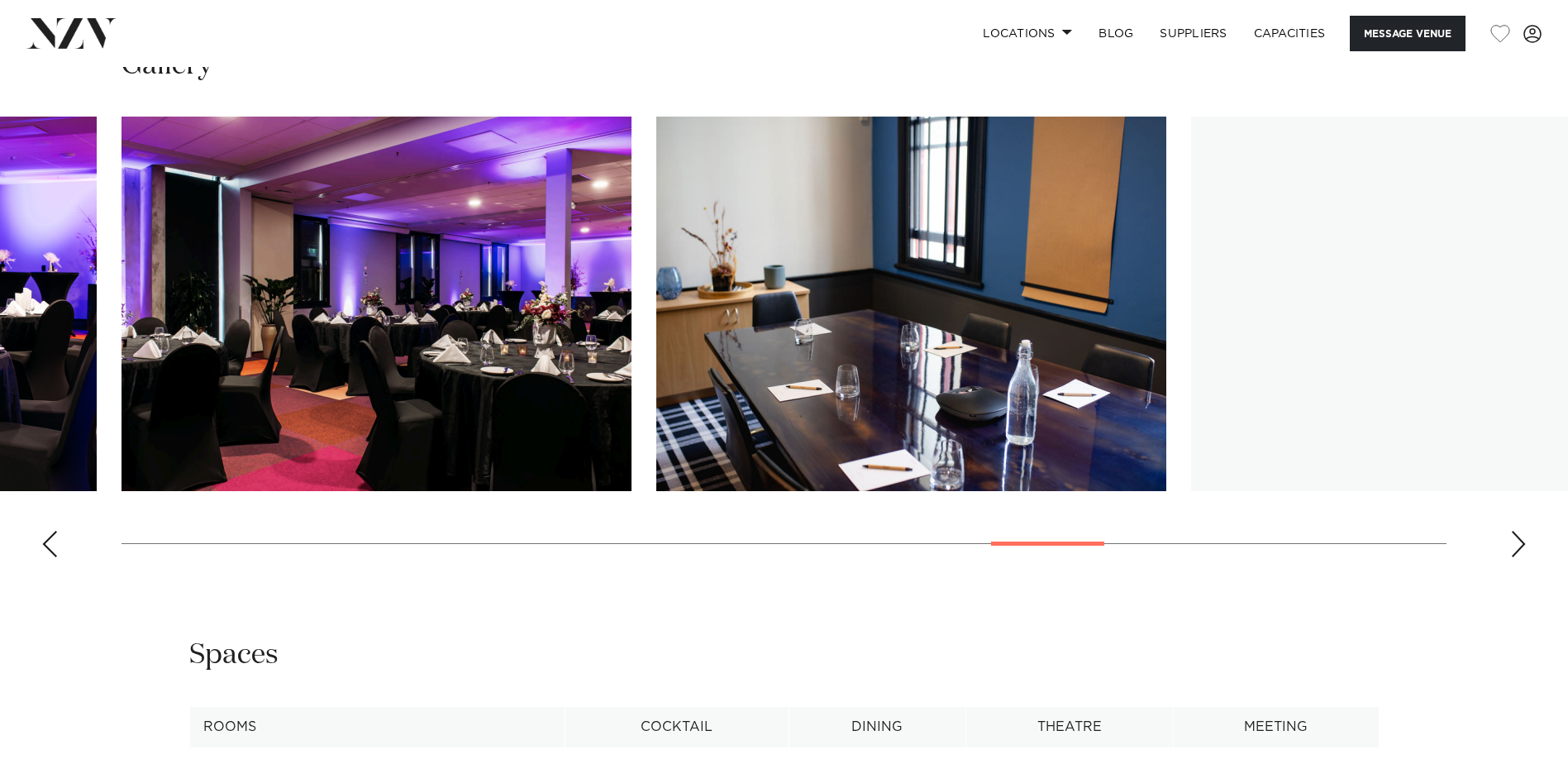
click at [1520, 539] on div "Next slide" at bounding box center [1518, 544] width 17 height 26
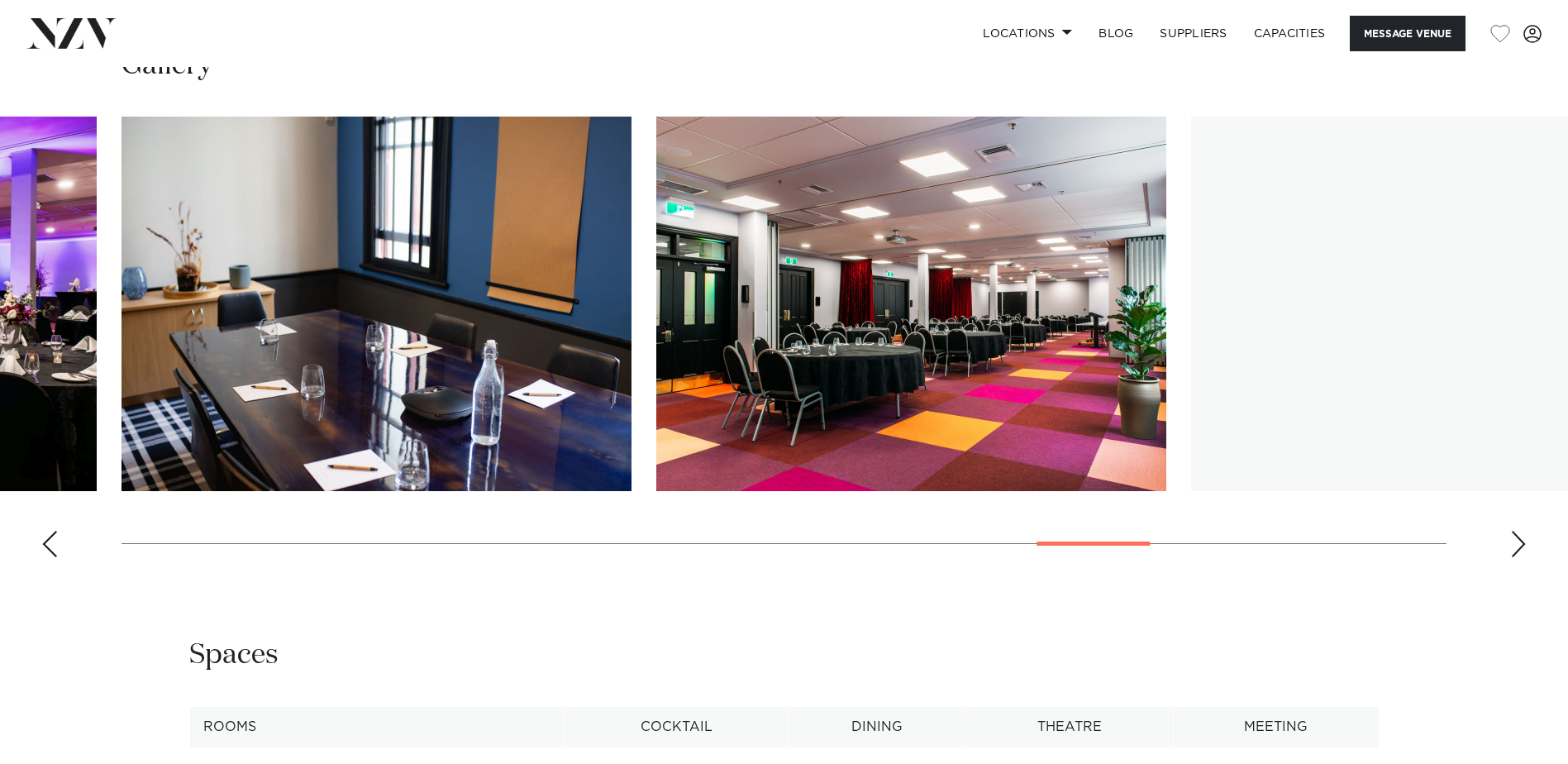
click at [1520, 539] on div "Next slide" at bounding box center [1518, 544] width 17 height 26
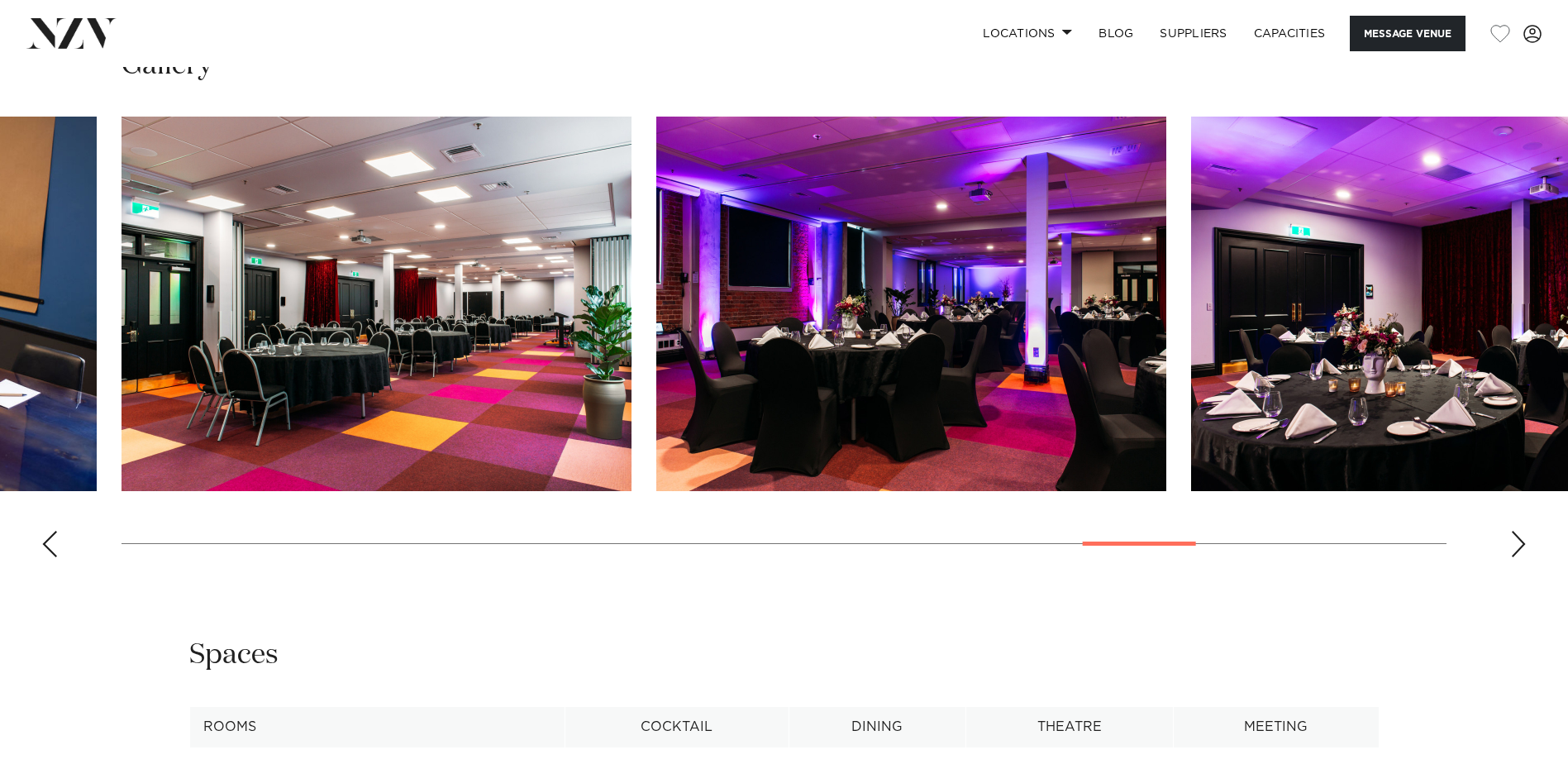
click at [1520, 539] on div "Next slide" at bounding box center [1518, 544] width 17 height 26
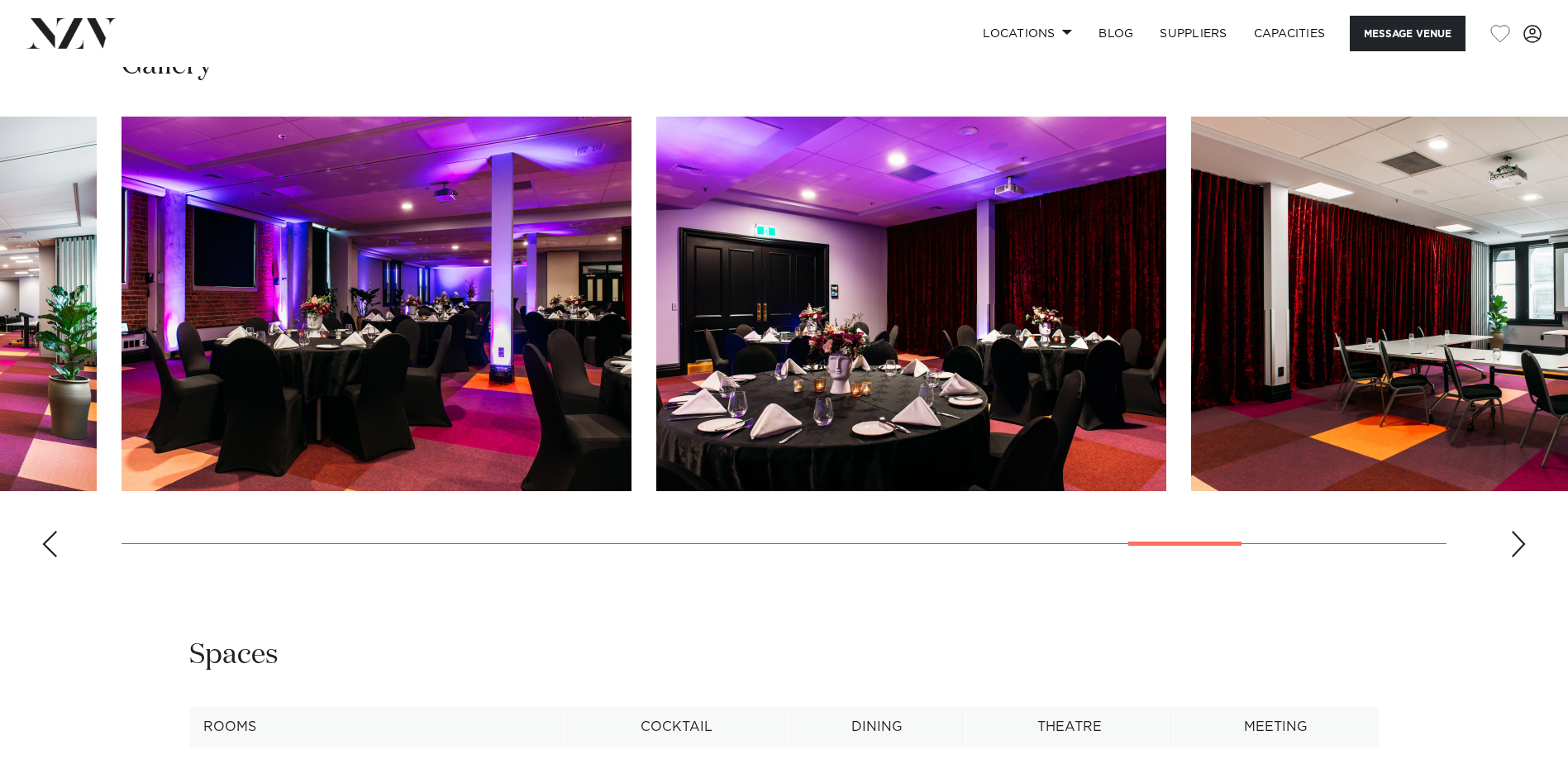
click at [1520, 539] on div "Next slide" at bounding box center [1518, 544] width 17 height 26
